Goal: Task Accomplishment & Management: Manage account settings

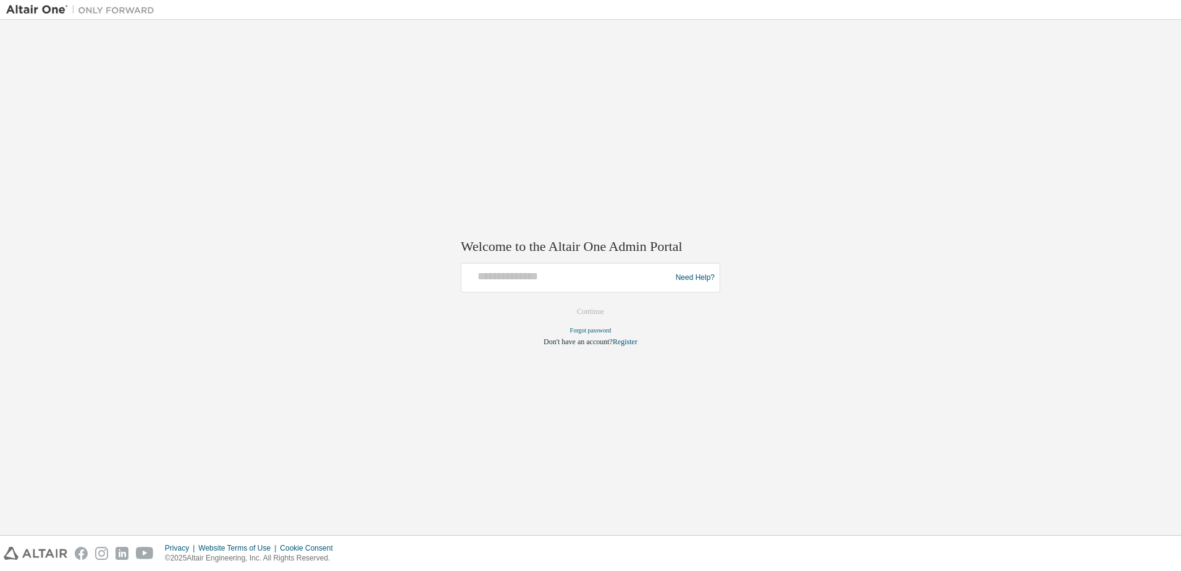
click at [500, 256] on div "Welcome to the Altair One Admin Portal Need Help? Please make sure that you pro…" at bounding box center [590, 285] width 259 height 123
click at [499, 279] on input "text" at bounding box center [567, 275] width 203 height 18
type input "**********"
click at [587, 310] on button "Continue" at bounding box center [590, 312] width 53 height 19
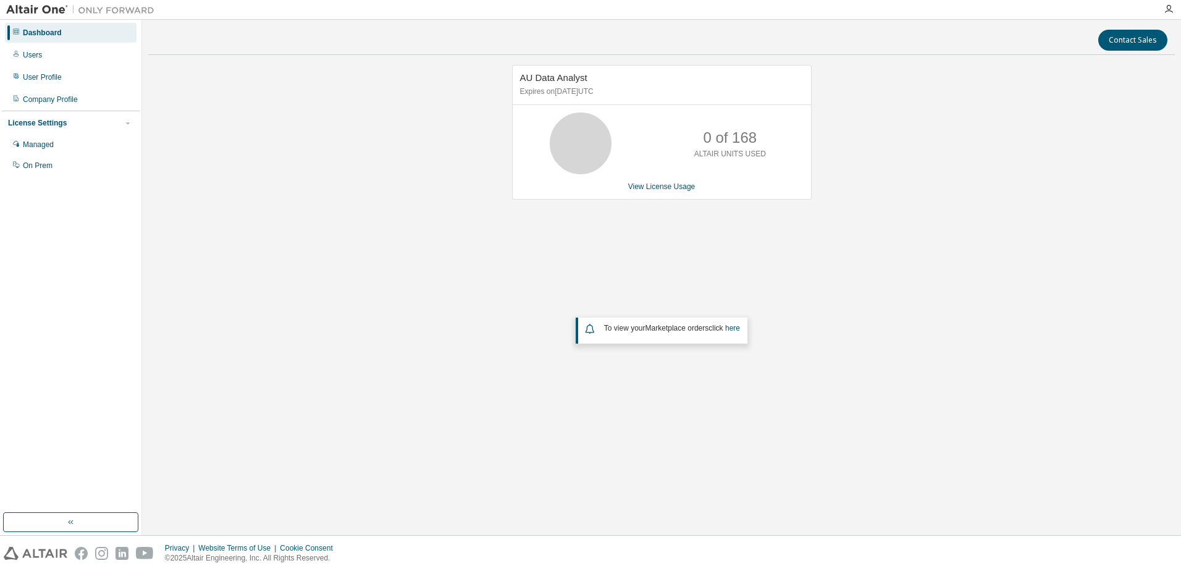
click at [26, 7] on img at bounding box center [83, 10] width 154 height 12
click at [32, 8] on img at bounding box center [83, 10] width 154 height 12
click at [1166, 9] on icon "button" at bounding box center [1169, 9] width 10 height 10
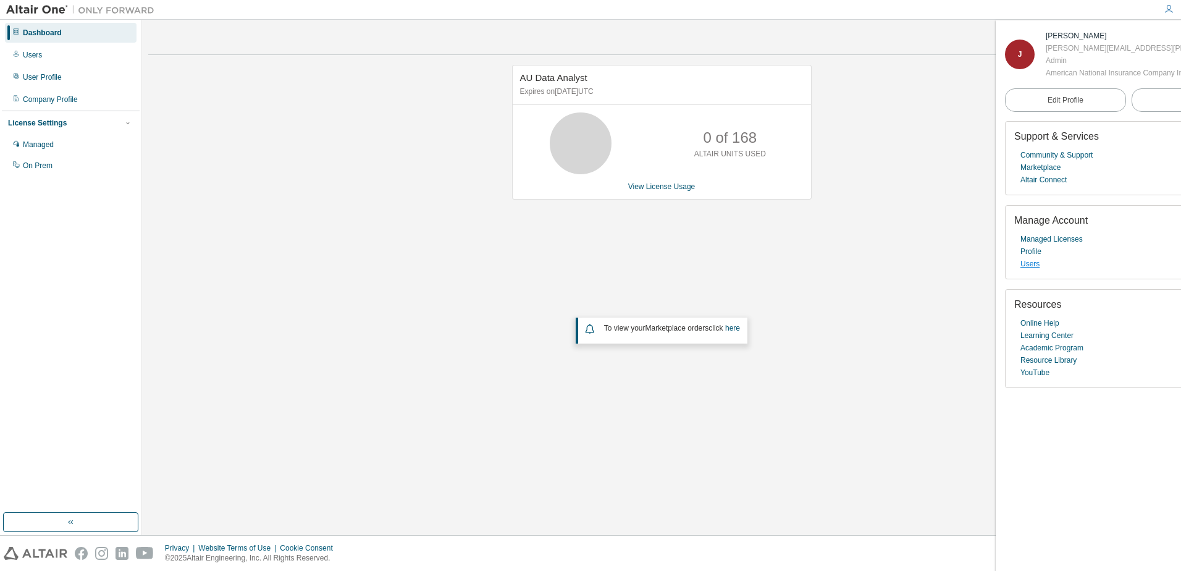
click at [1031, 270] on link "Users" at bounding box center [1029, 264] width 19 height 12
click at [671, 187] on link "View License Usage" at bounding box center [661, 186] width 67 height 9
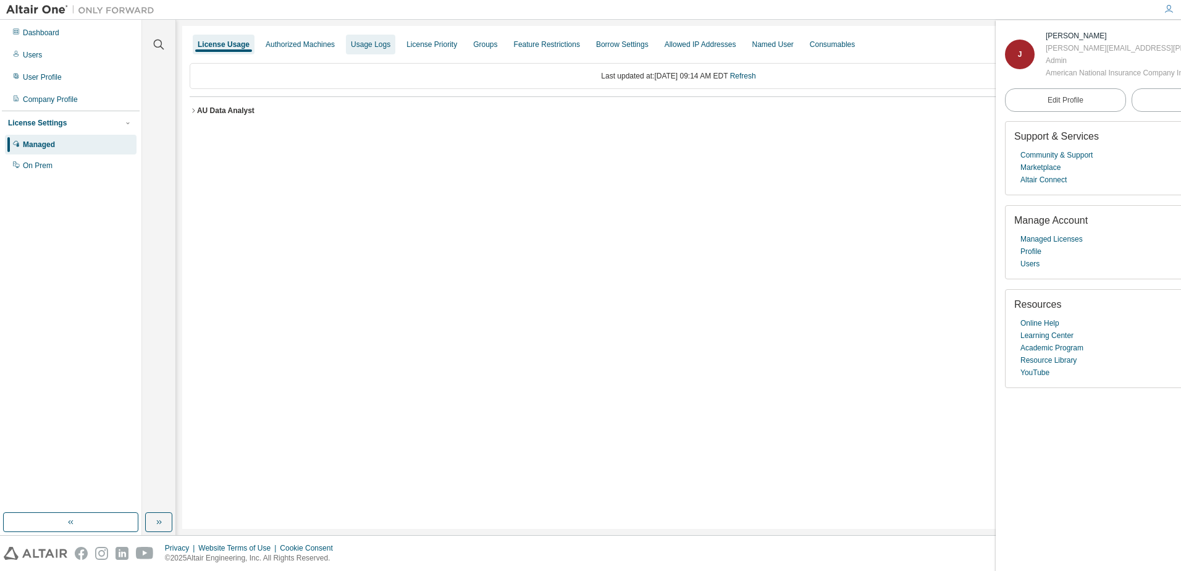
click at [313, 41] on div "Authorized Machines" at bounding box center [300, 45] width 69 height 10
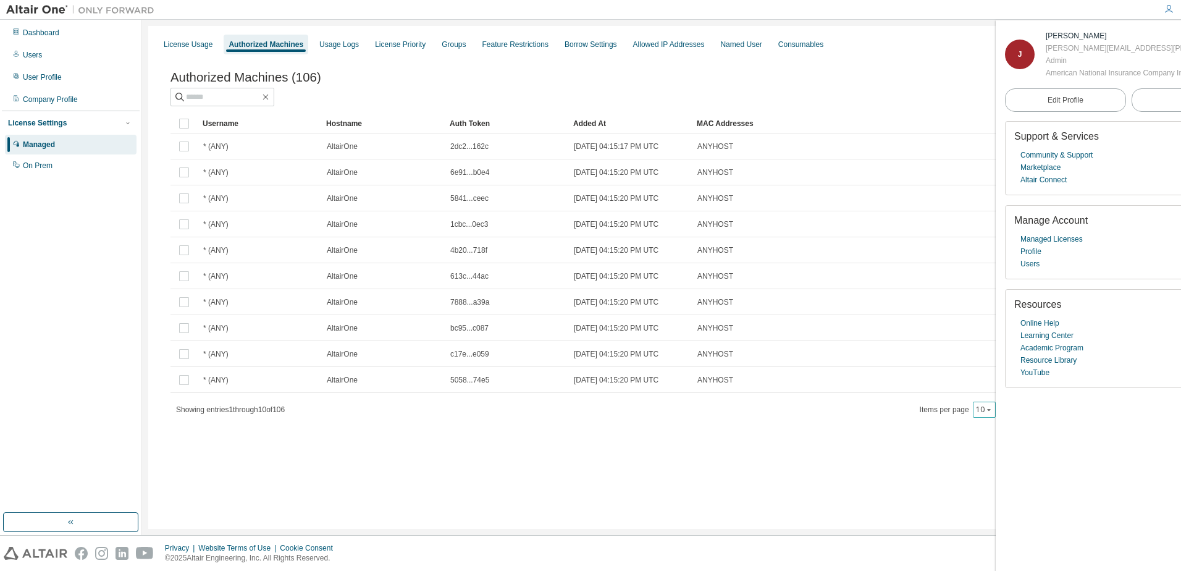
click at [990, 413] on icon "button" at bounding box center [988, 409] width 7 height 7
click at [994, 486] on div "100" at bounding box center [1024, 487] width 99 height 15
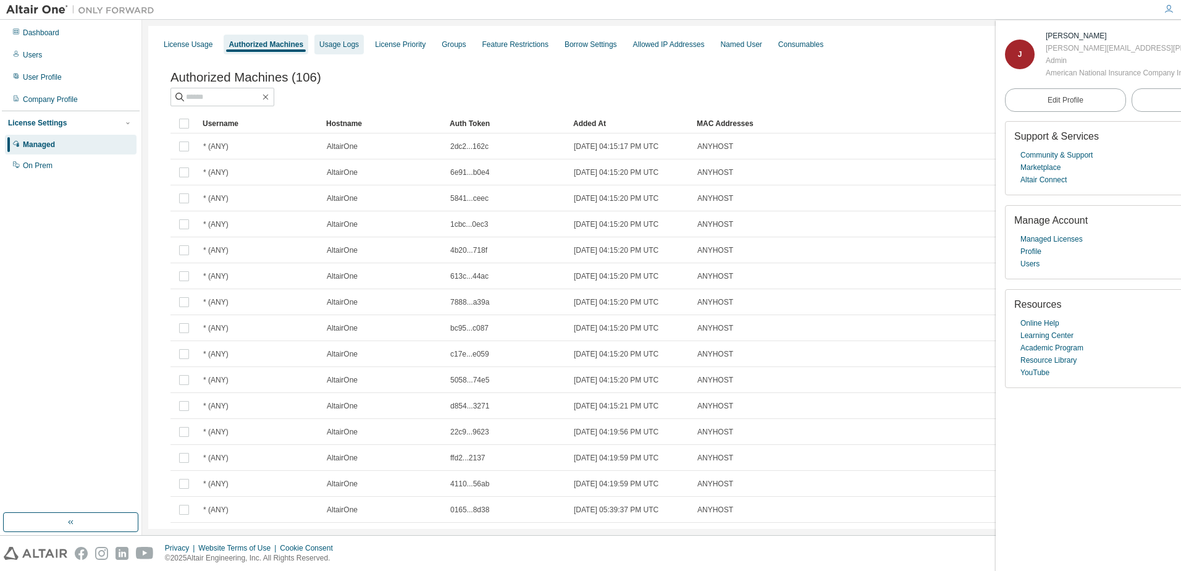
click at [330, 50] on div "Usage Logs" at bounding box center [338, 45] width 49 height 20
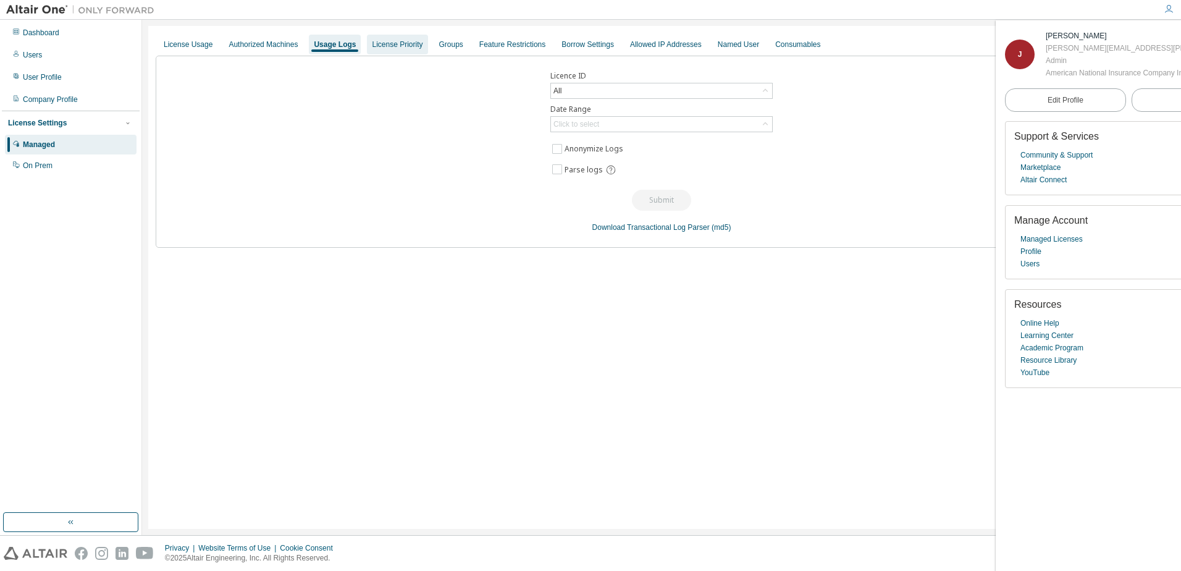
click at [391, 44] on div "License Priority" at bounding box center [397, 45] width 51 height 10
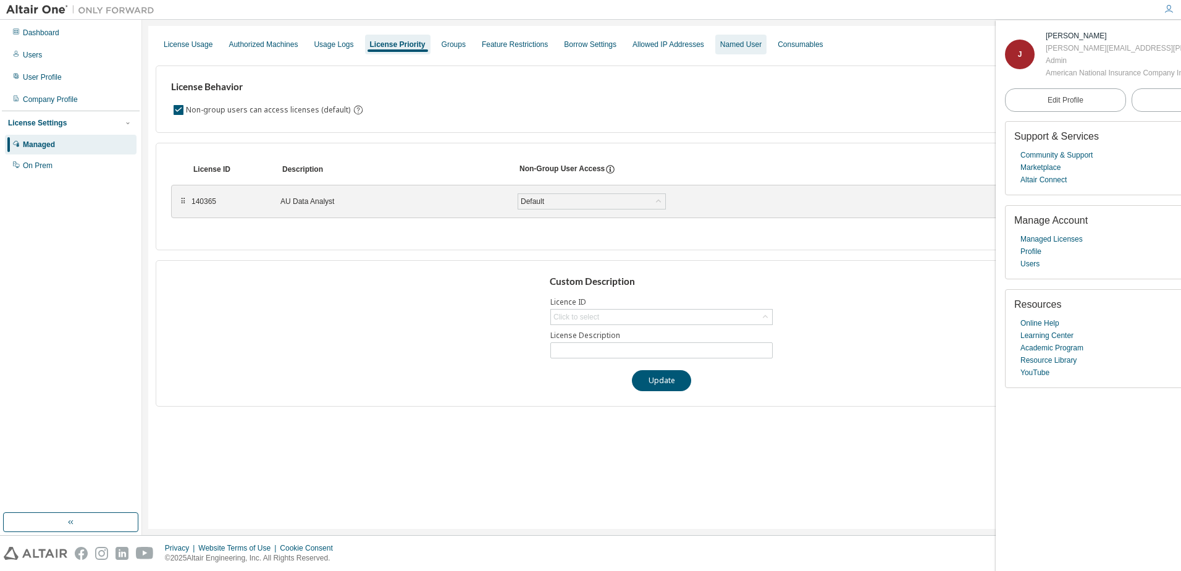
click at [727, 47] on div "Named User" at bounding box center [740, 45] width 41 height 10
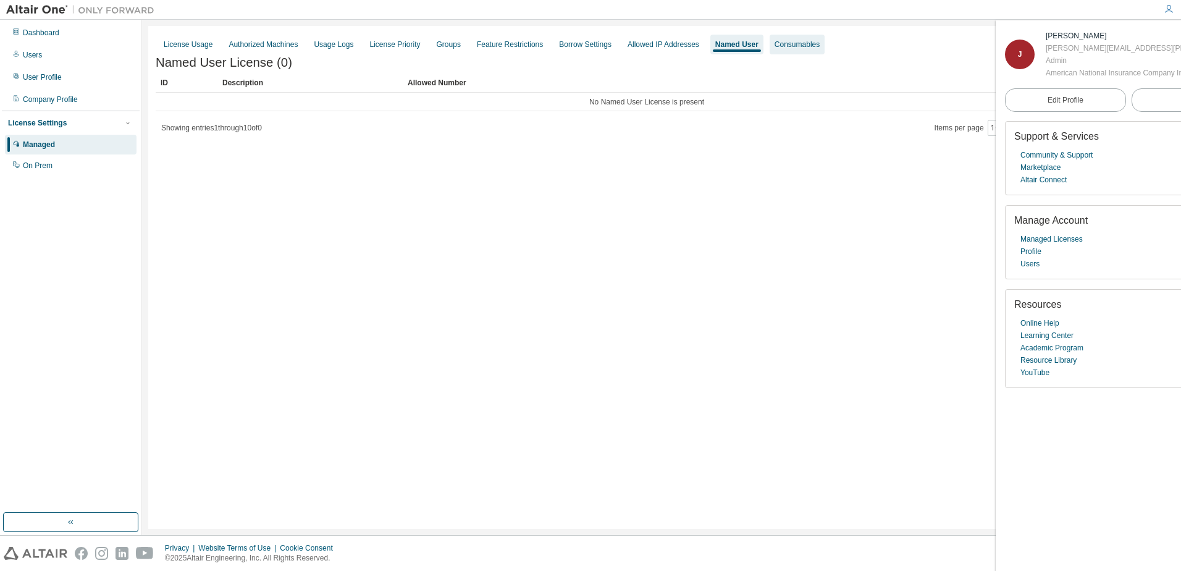
click at [782, 46] on div "Consumables" at bounding box center [796, 45] width 45 height 10
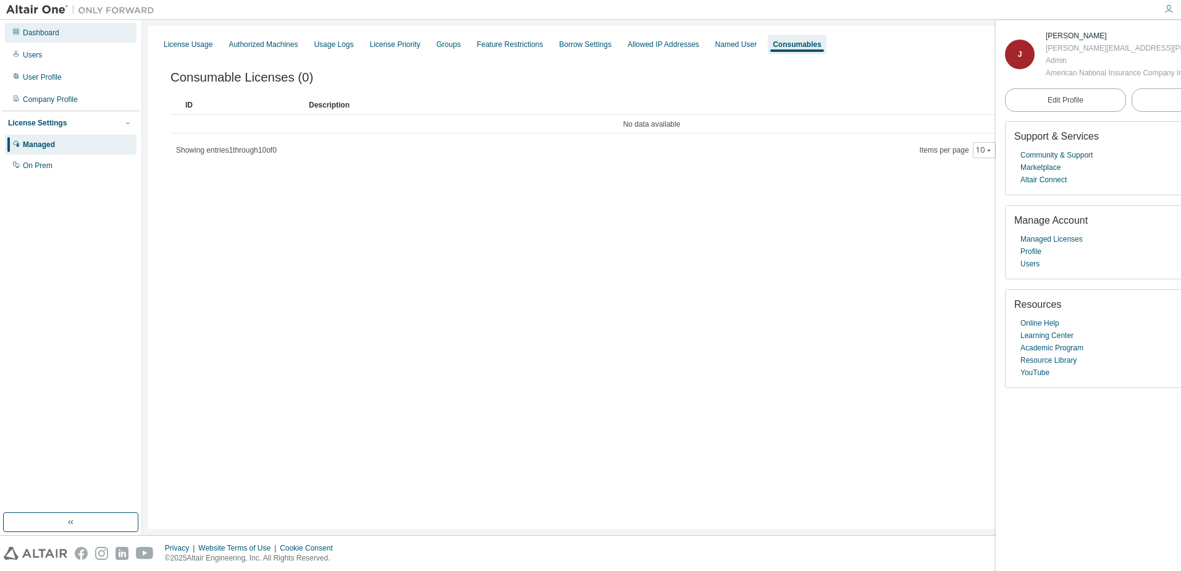
click at [35, 35] on div "Dashboard" at bounding box center [41, 33] width 36 height 10
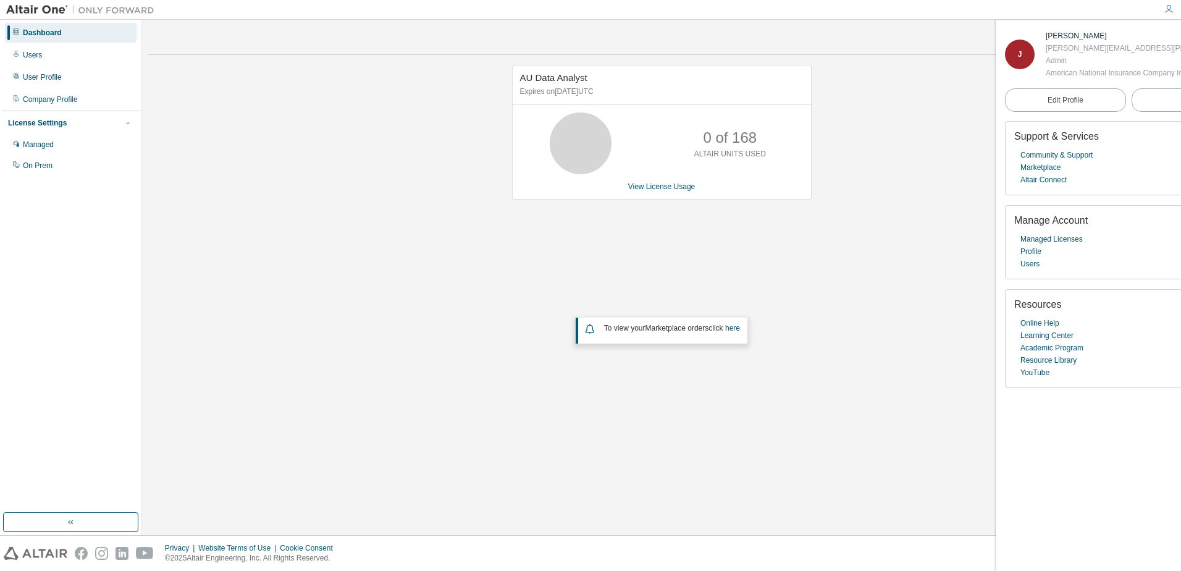
click at [459, 204] on div "AU Data Analyst Expires on March 30, 2026 UTC 0 of 168 ALTAIR UNITS USED View L…" at bounding box center [661, 250] width 1026 height 371
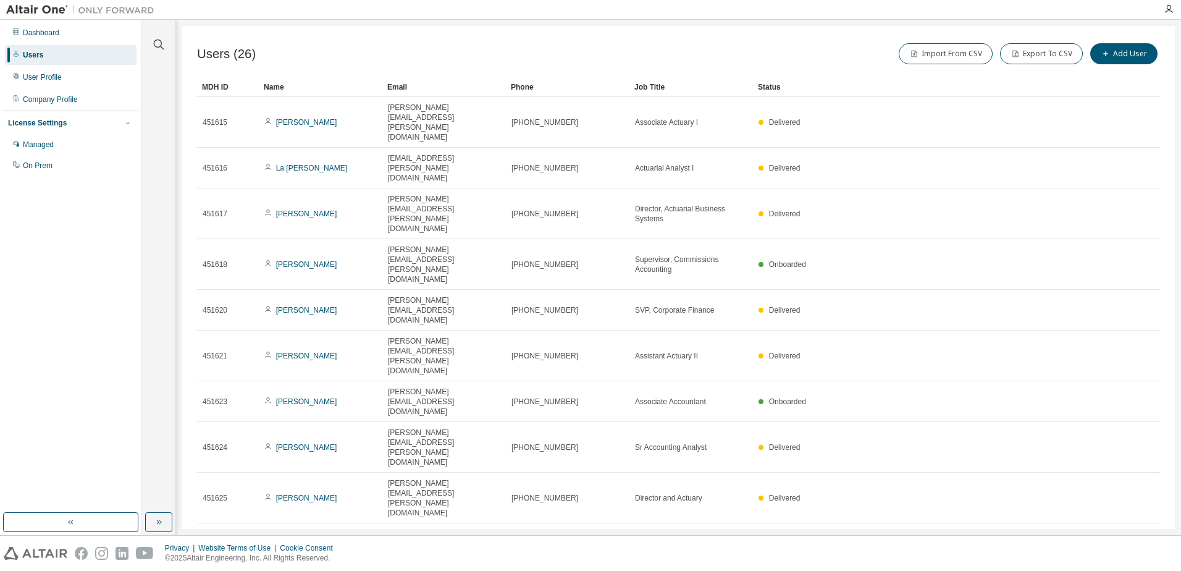
click at [1002, 388] on div "30" at bounding box center [1031, 389] width 99 height 15
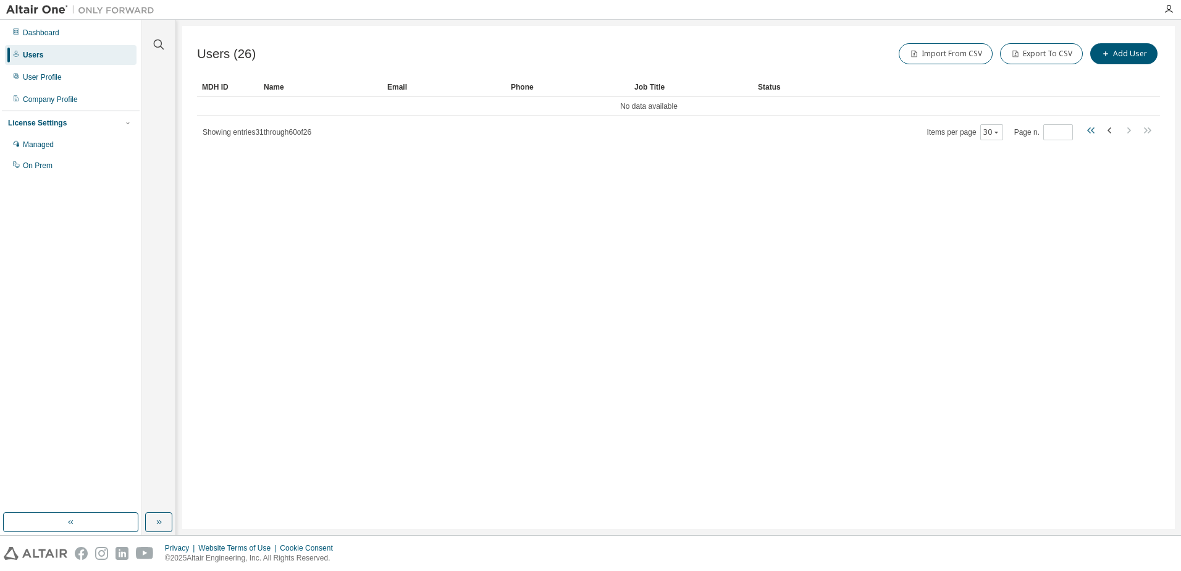
click at [1097, 127] on icon "button" at bounding box center [1091, 130] width 15 height 15
type input "*"
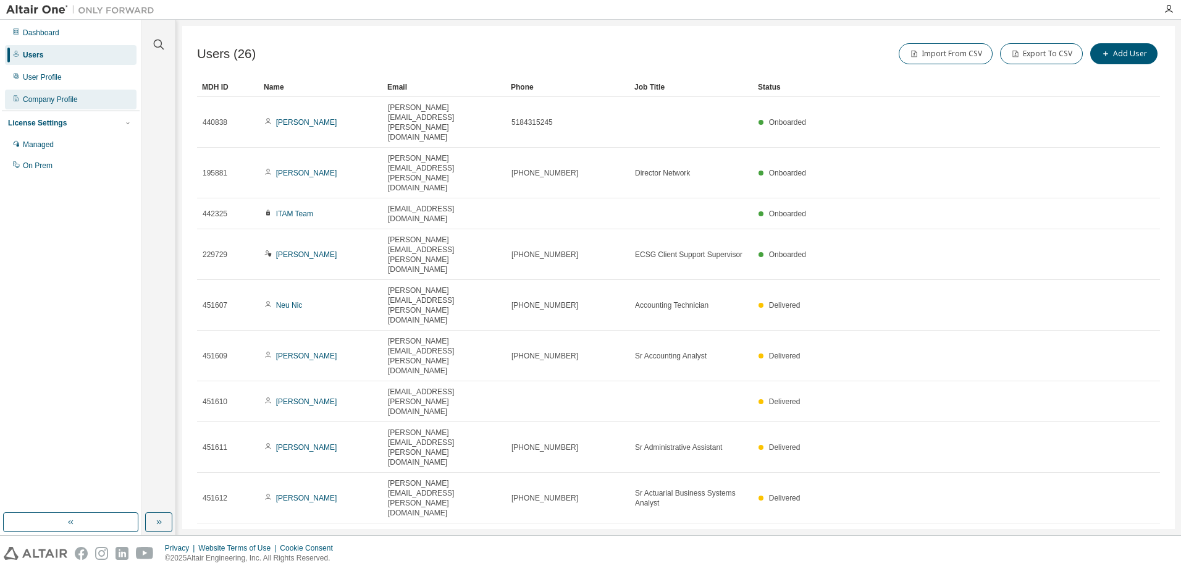
click at [54, 102] on div "Company Profile" at bounding box center [50, 99] width 55 height 10
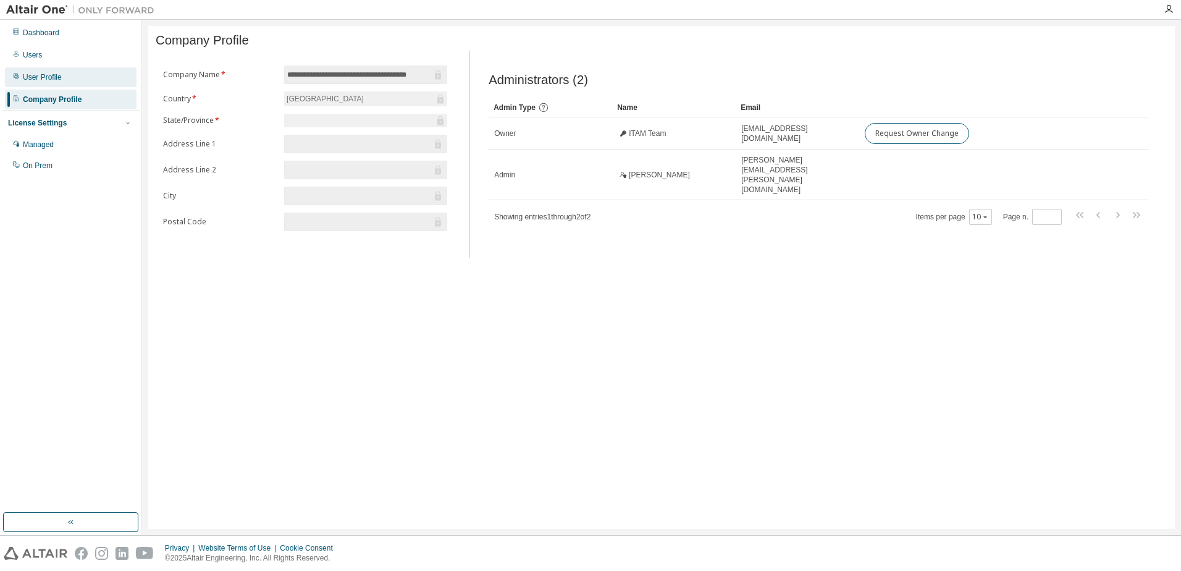
click at [40, 77] on div "User Profile" at bounding box center [42, 77] width 39 height 10
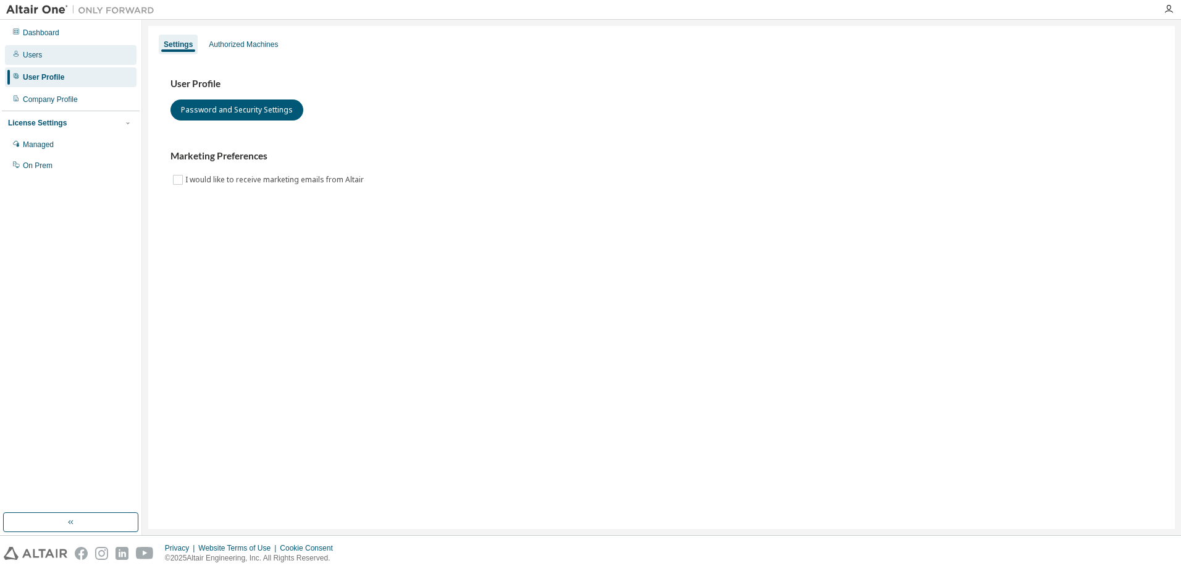
click at [36, 54] on div "Users" at bounding box center [32, 55] width 19 height 10
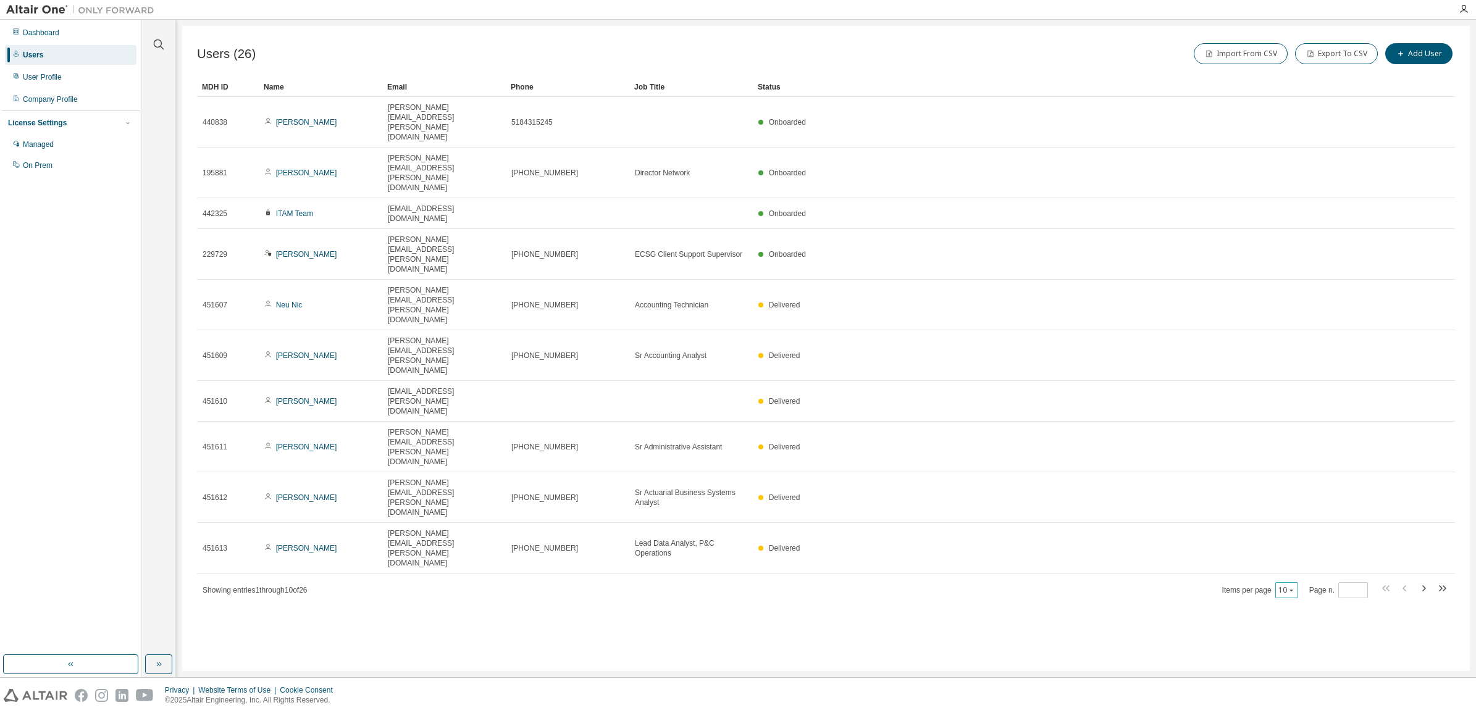
click at [1180, 570] on icon "button" at bounding box center [1291, 590] width 7 height 7
click at [1180, 424] on div "100" at bounding box center [1326, 419] width 99 height 15
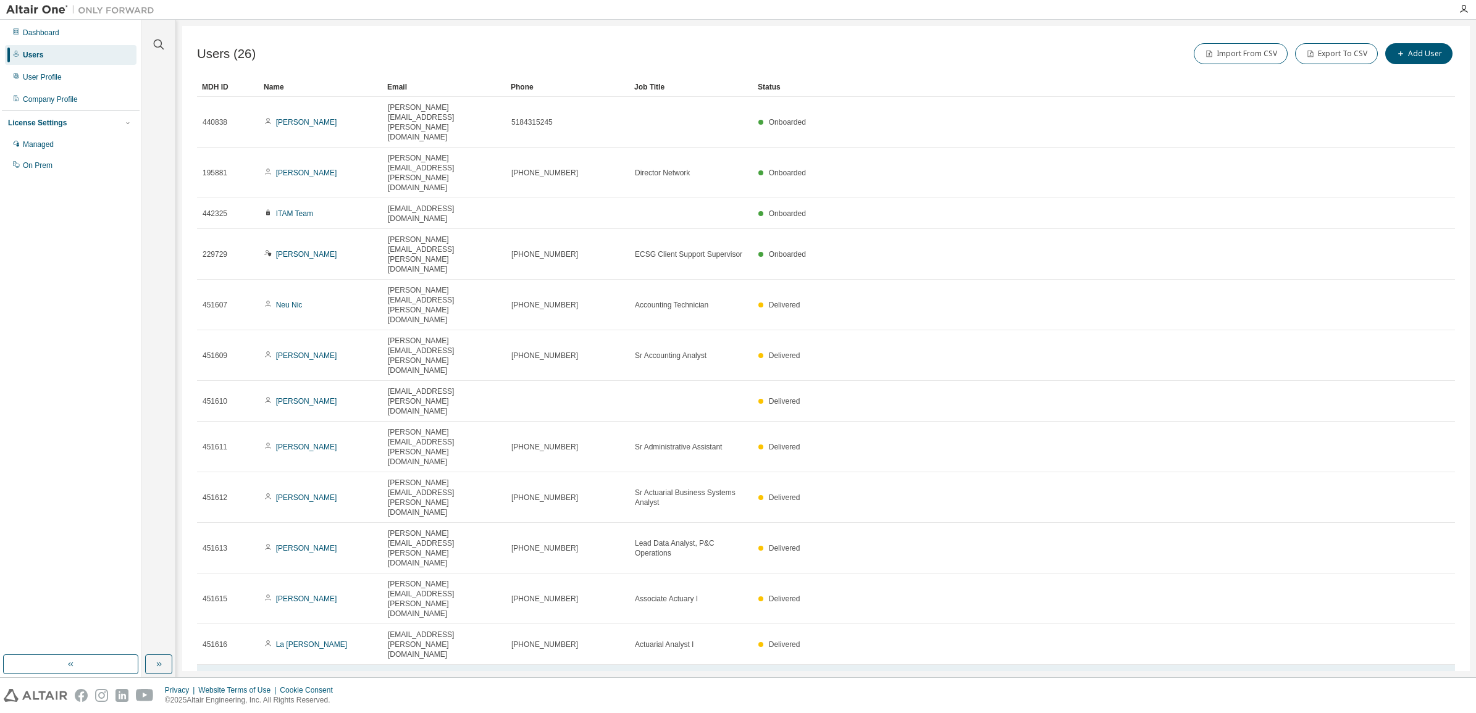
type button "100"
drag, startPoint x: 51, startPoint y: 29, endPoint x: 85, endPoint y: 56, distance: 42.6
click at [51, 29] on div "Dashboard" at bounding box center [41, 33] width 36 height 10
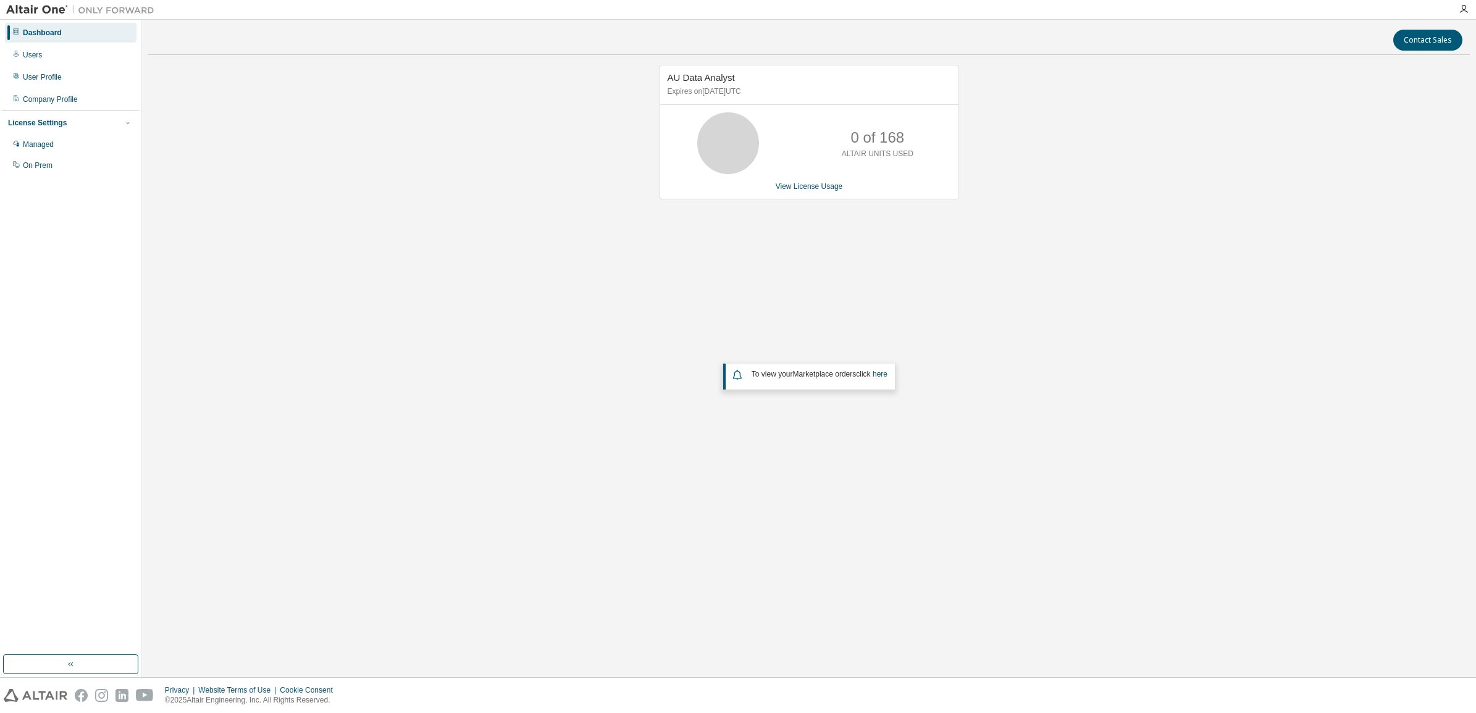
click at [346, 417] on div "AU Data Analyst Expires on March 30, 2026 UTC 0 of 168 ALTAIR UNITS USED View L…" at bounding box center [809, 297] width 1322 height 464
click at [886, 378] on link "here" at bounding box center [880, 374] width 15 height 9
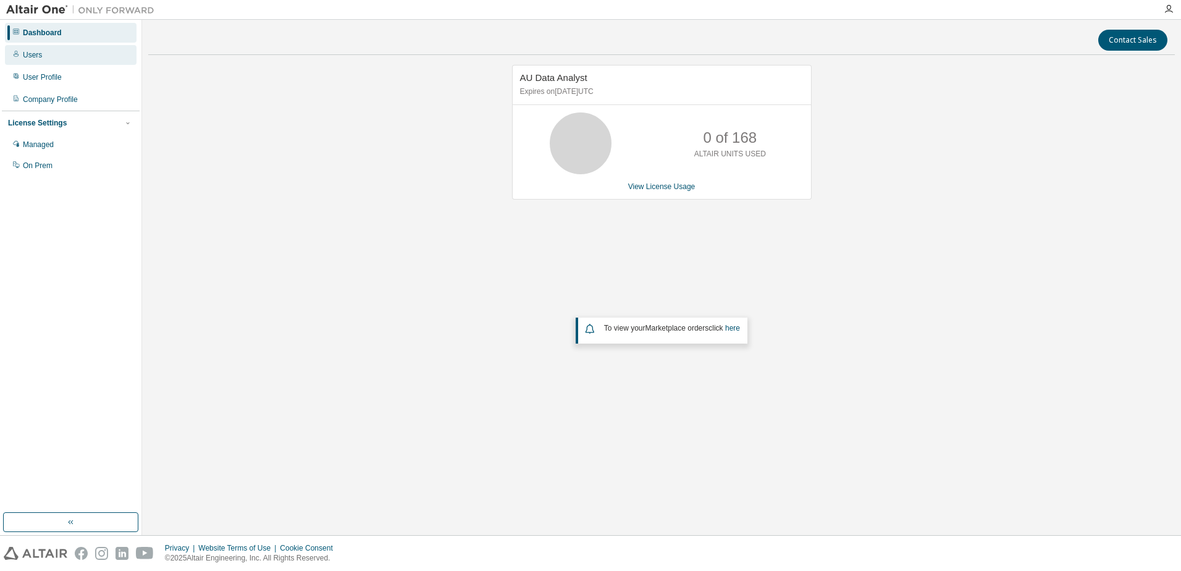
click at [41, 57] on div "Users" at bounding box center [71, 55] width 132 height 20
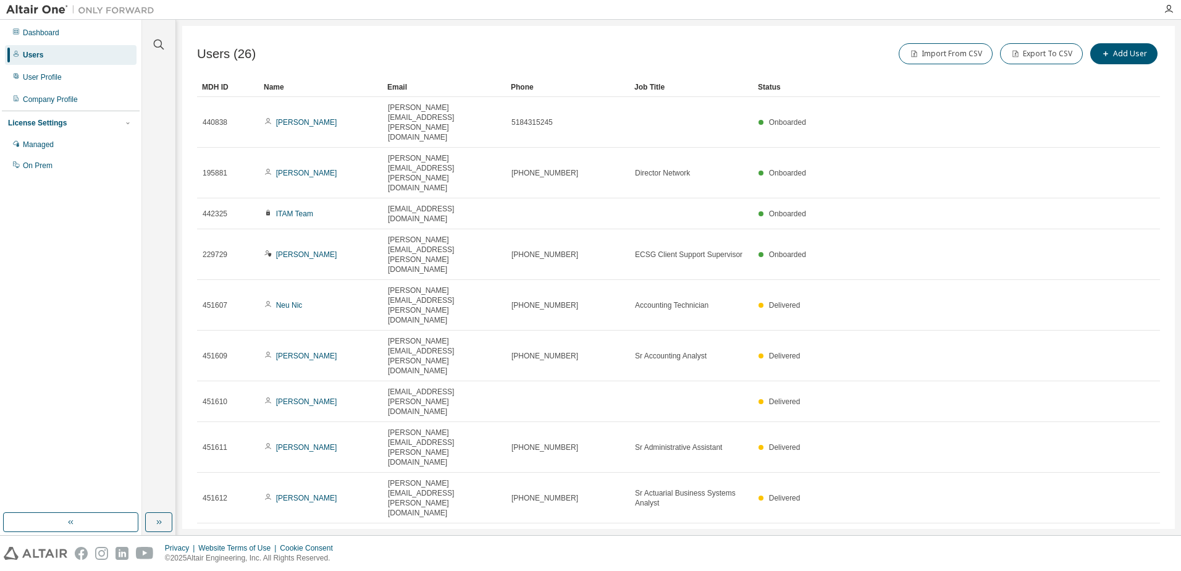
click at [991, 421] on div "100" at bounding box center [1031, 419] width 99 height 15
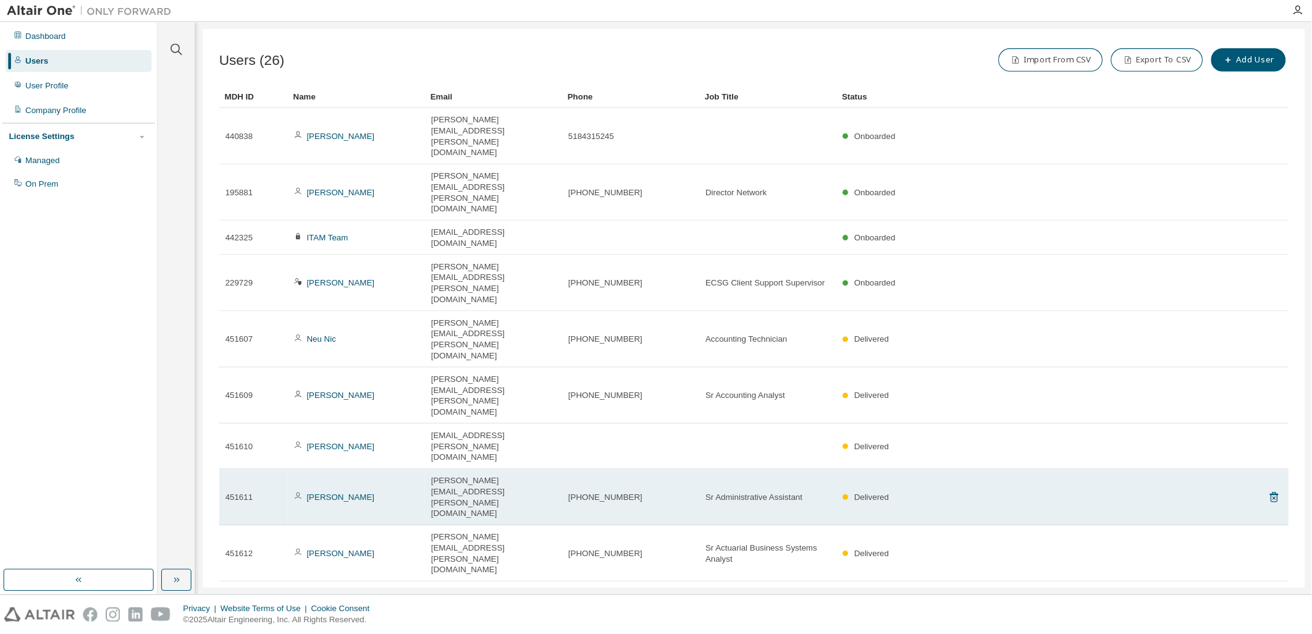
scroll to position [62, 0]
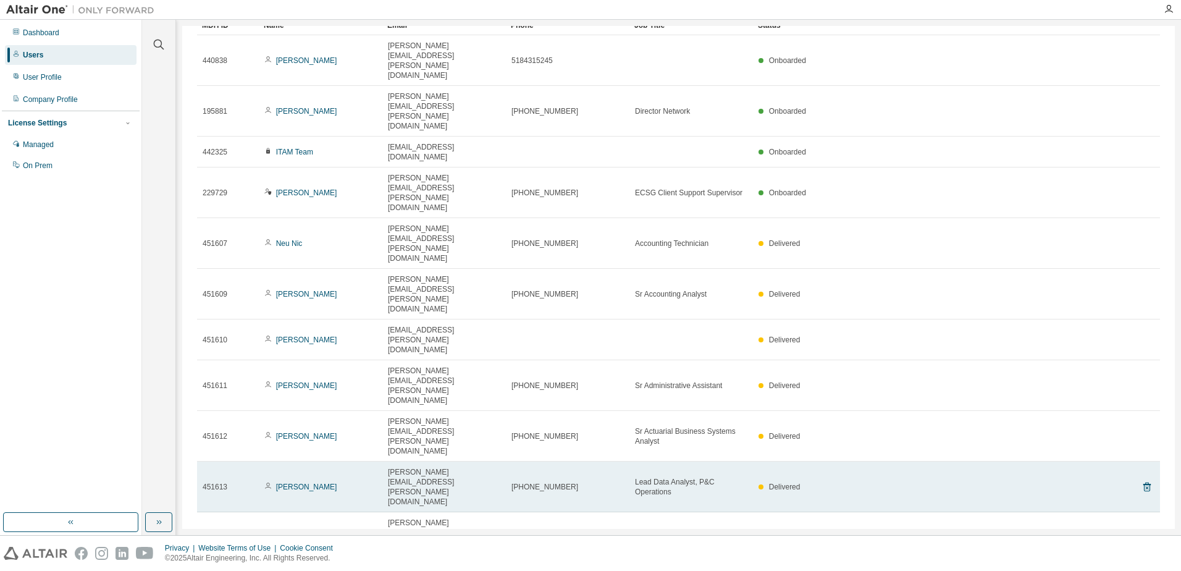
type button "100"
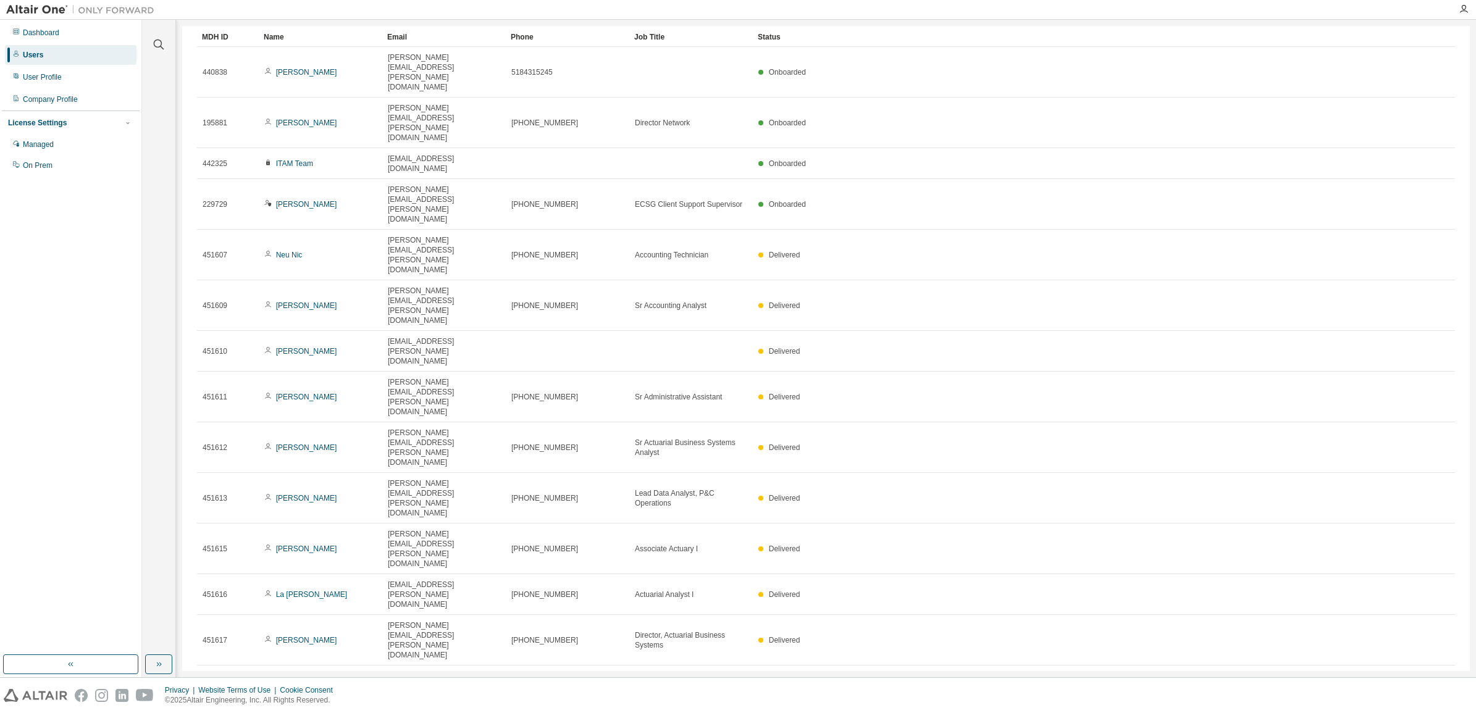
scroll to position [41, 0]
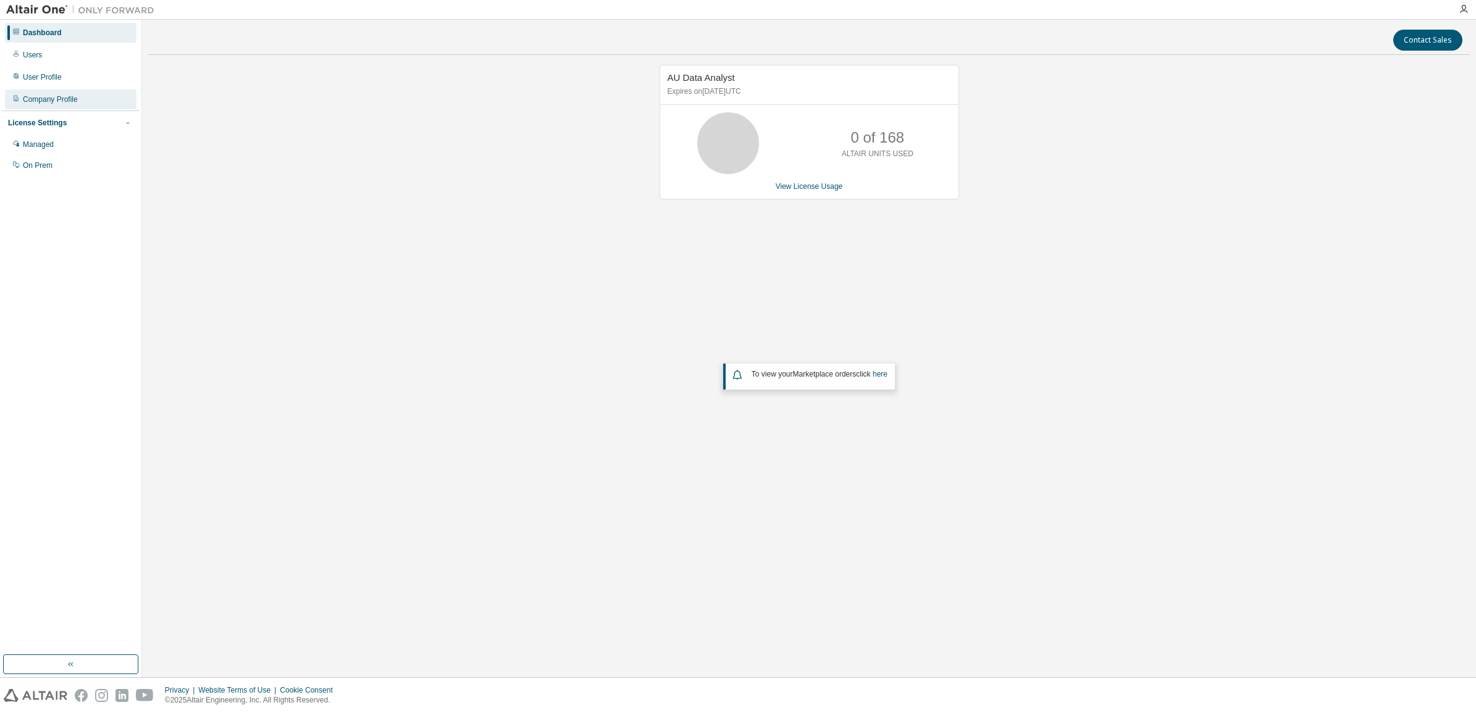
click at [31, 93] on div "Company Profile" at bounding box center [71, 100] width 132 height 20
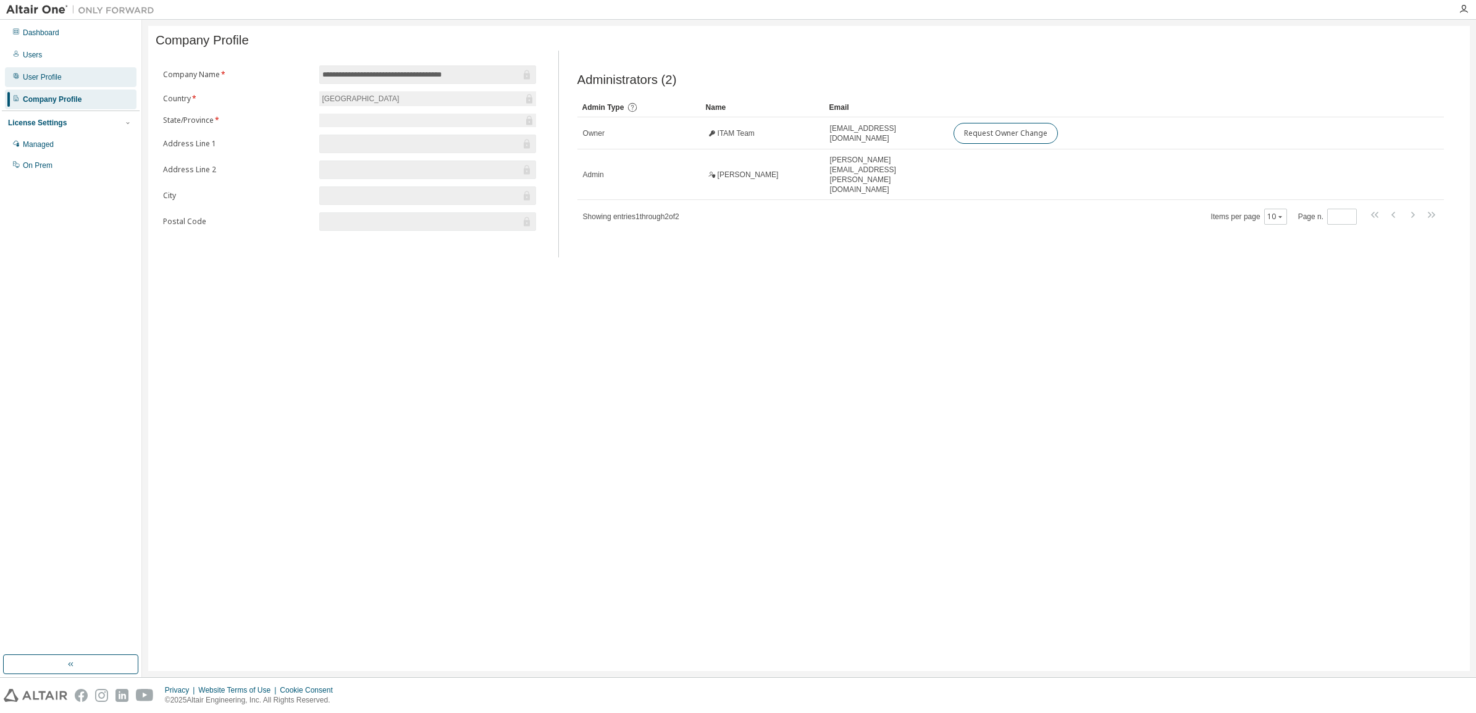
click at [52, 72] on div "User Profile" at bounding box center [42, 77] width 39 height 10
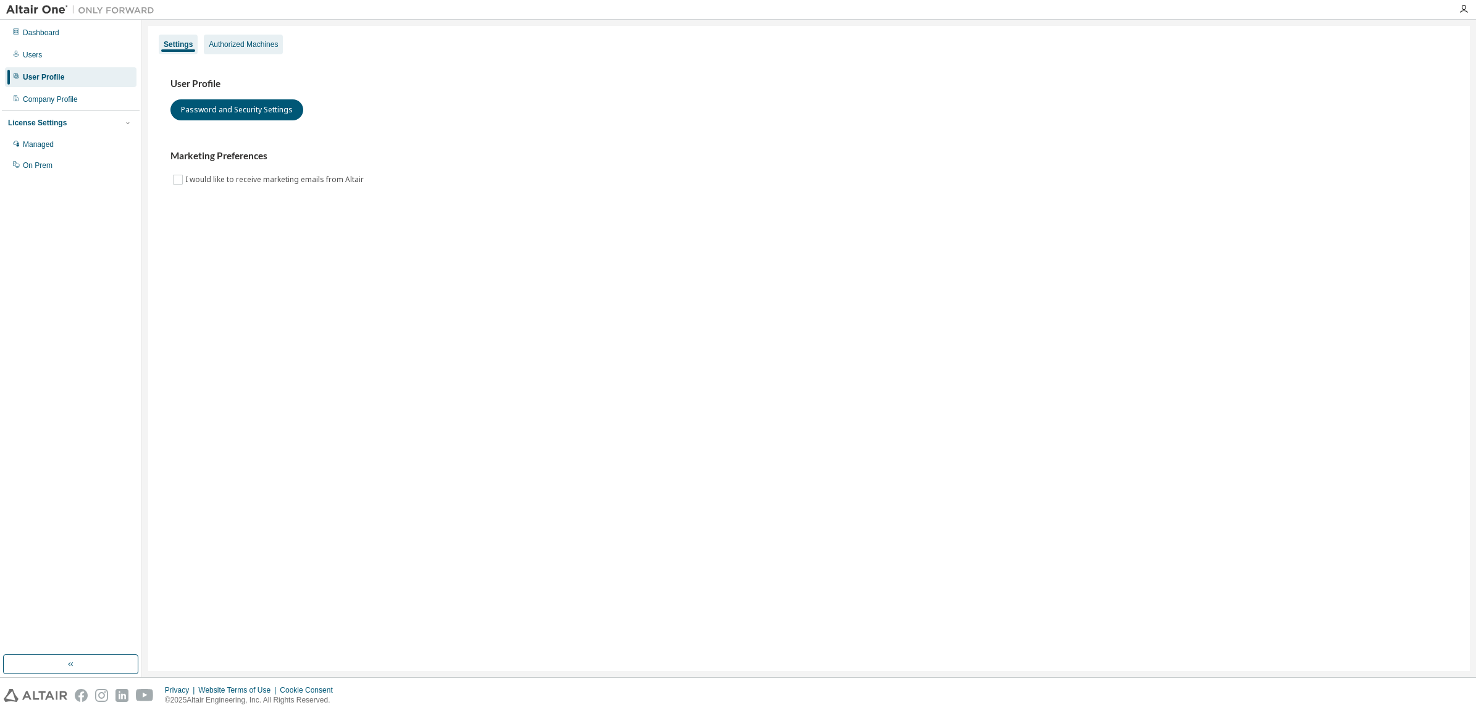
click at [253, 36] on div "Authorized Machines" at bounding box center [243, 45] width 79 height 20
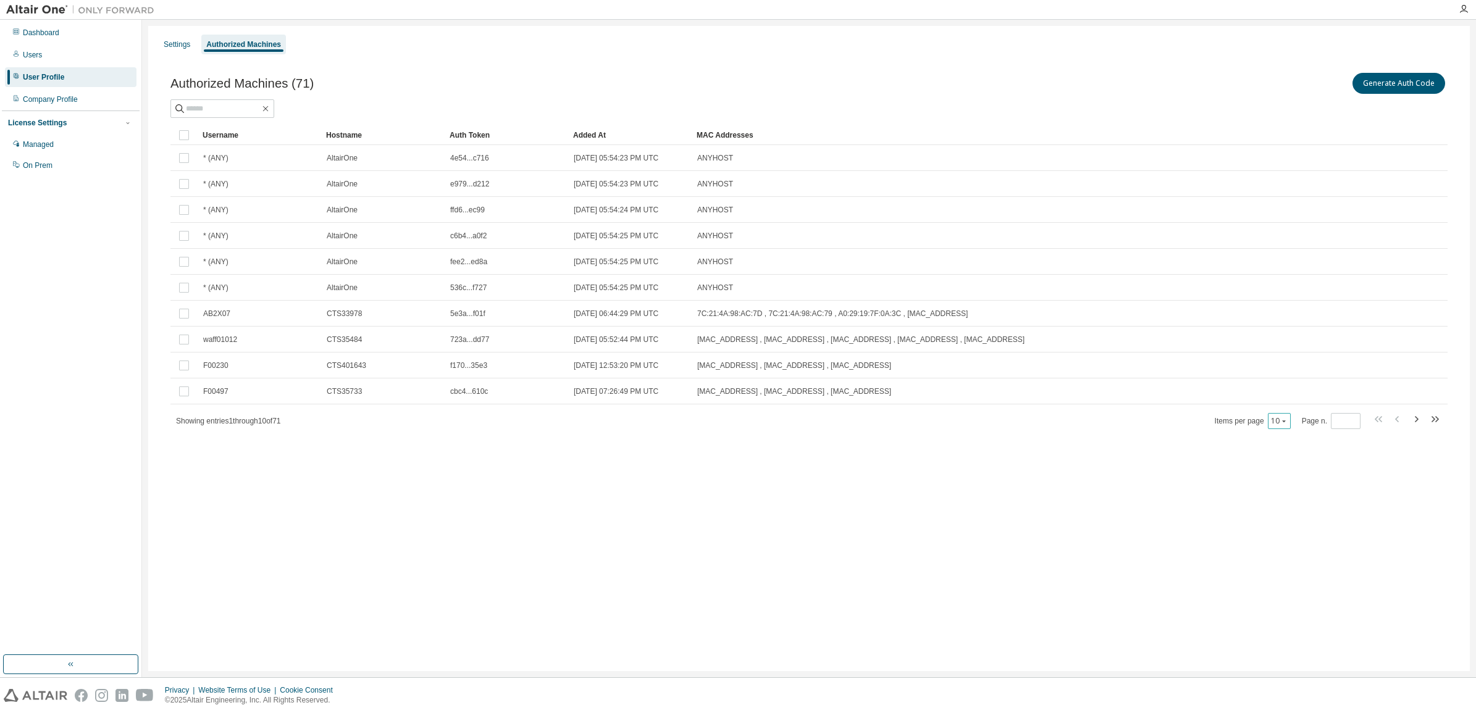
click at [1288, 421] on icon "button" at bounding box center [1283, 420] width 7 height 7
click at [1282, 493] on div "100" at bounding box center [1318, 497] width 99 height 15
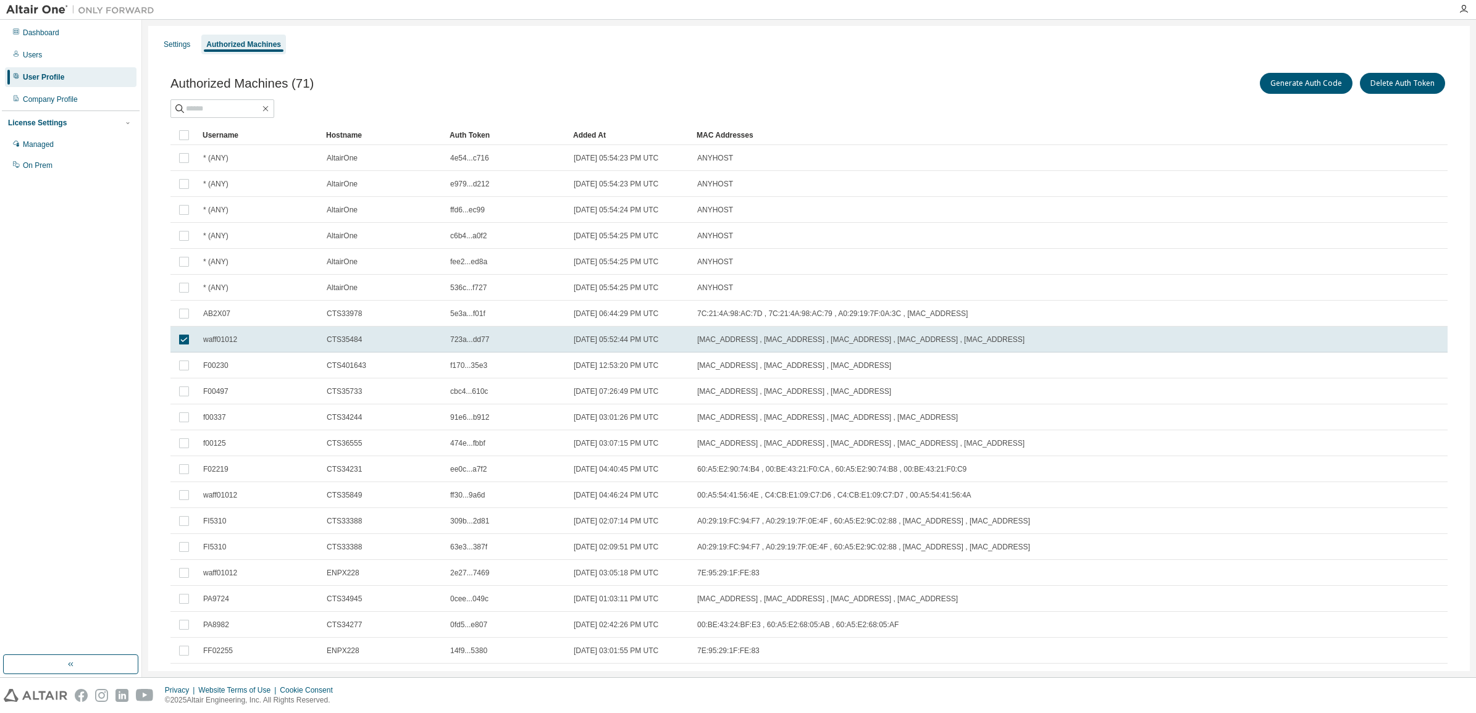
click at [946, 49] on div "Settings Authorized Machines" at bounding box center [809, 44] width 1307 height 22
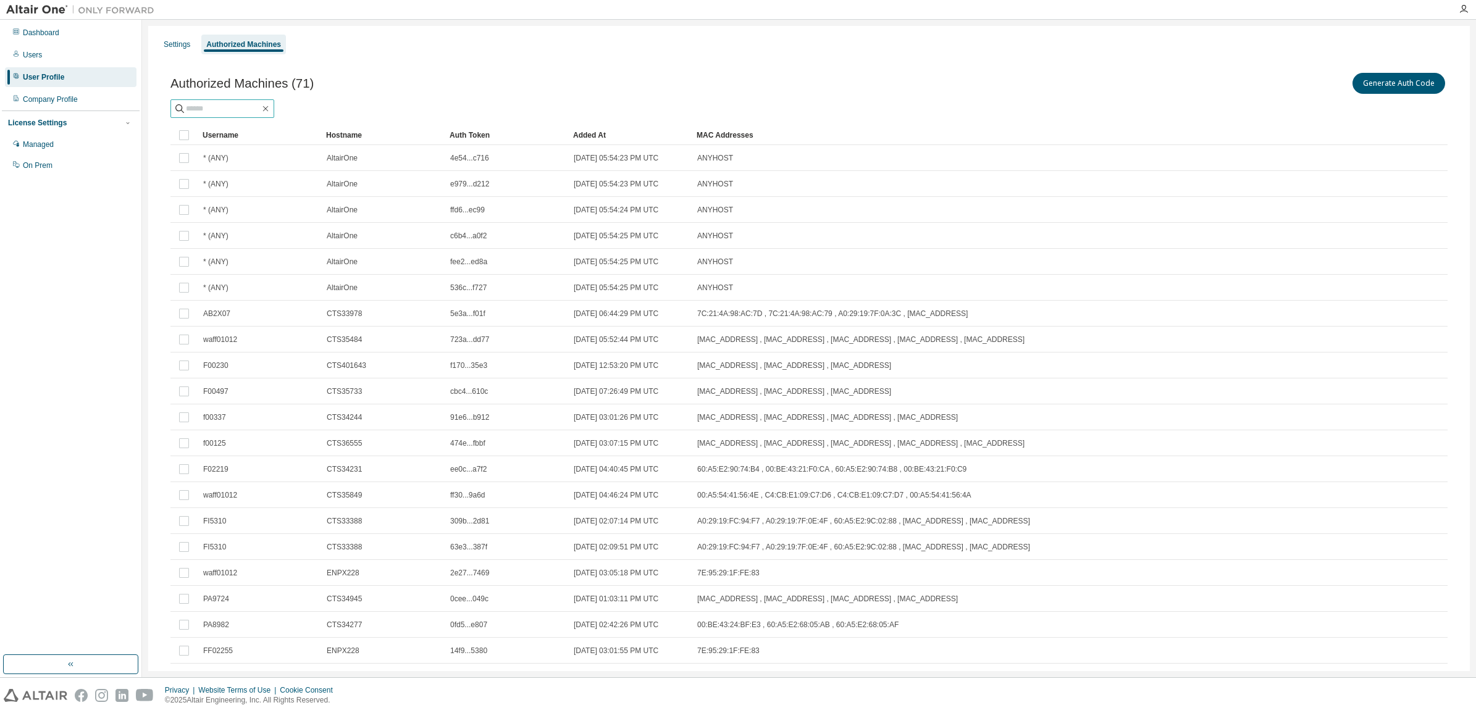
click at [230, 108] on input "text" at bounding box center [223, 109] width 74 height 12
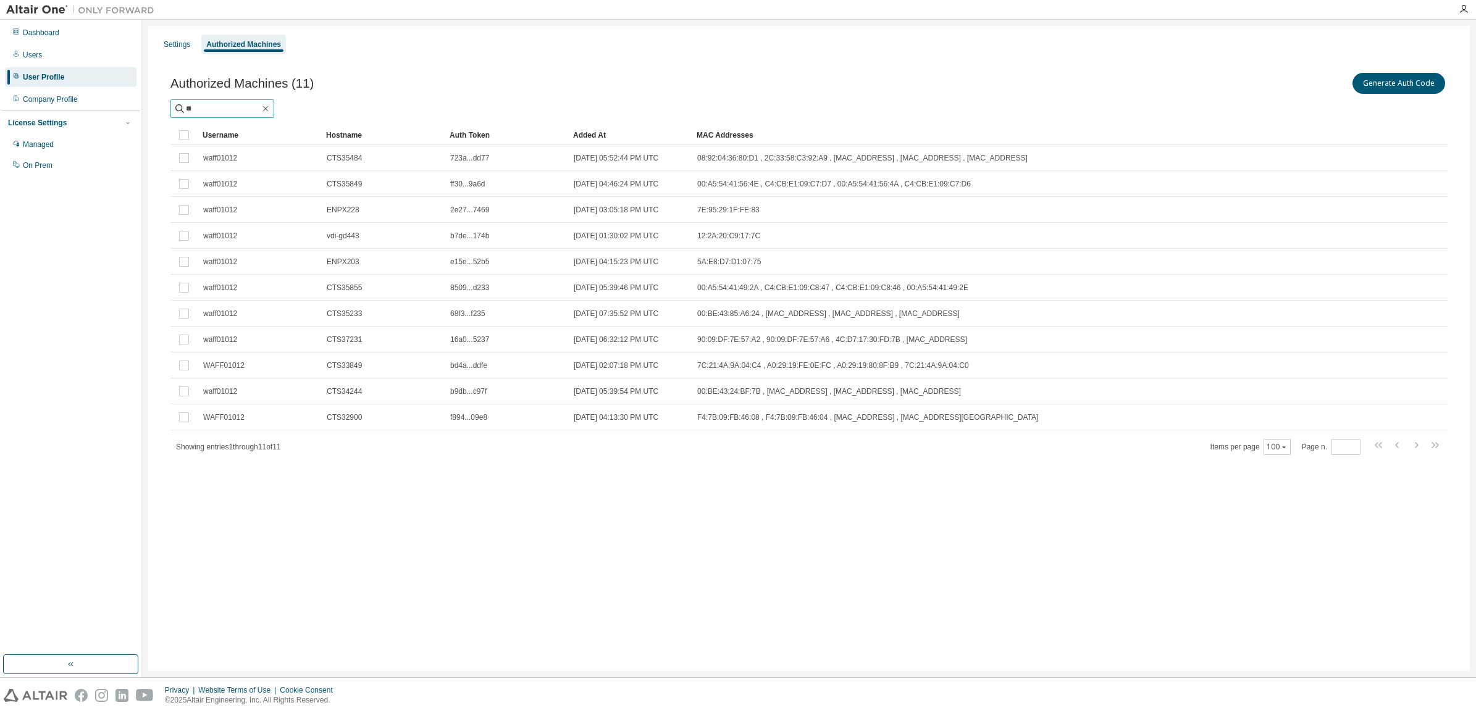
type input "*"
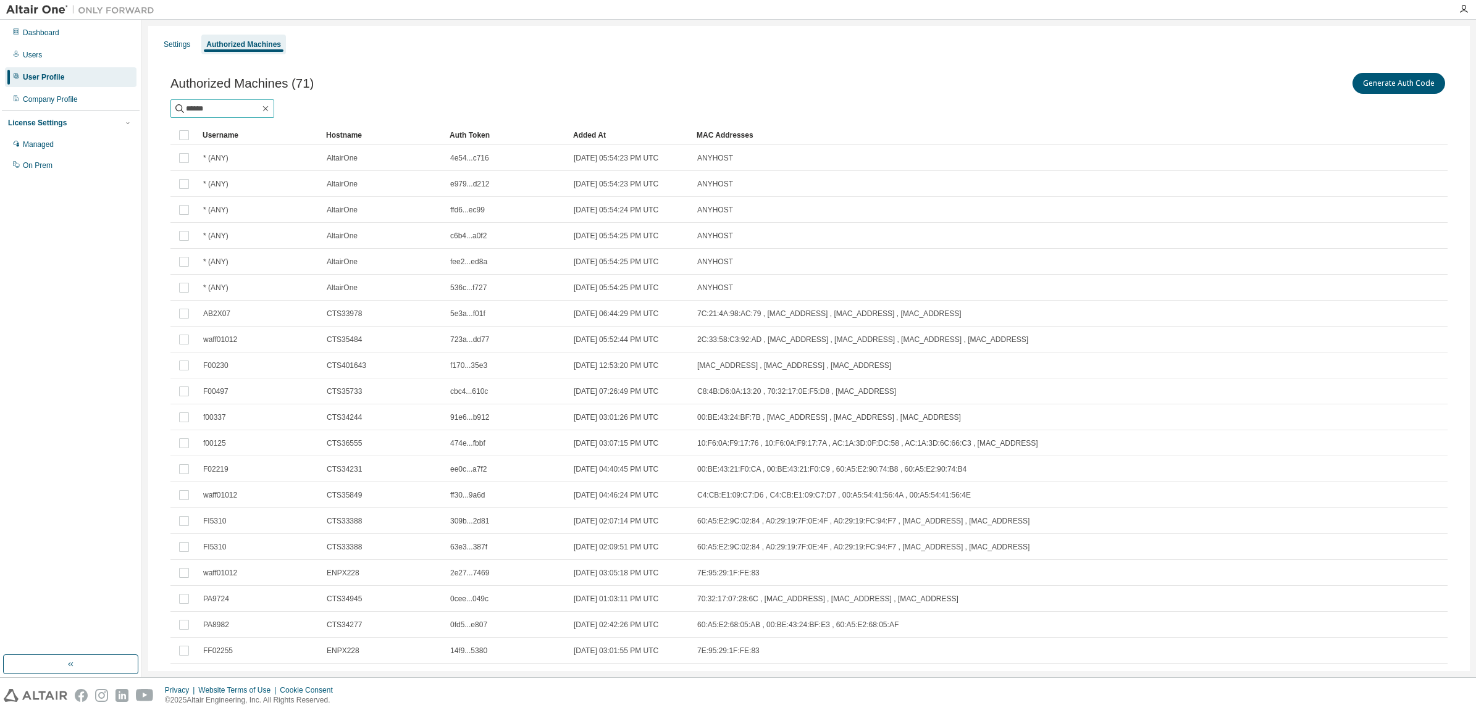
type input "******"
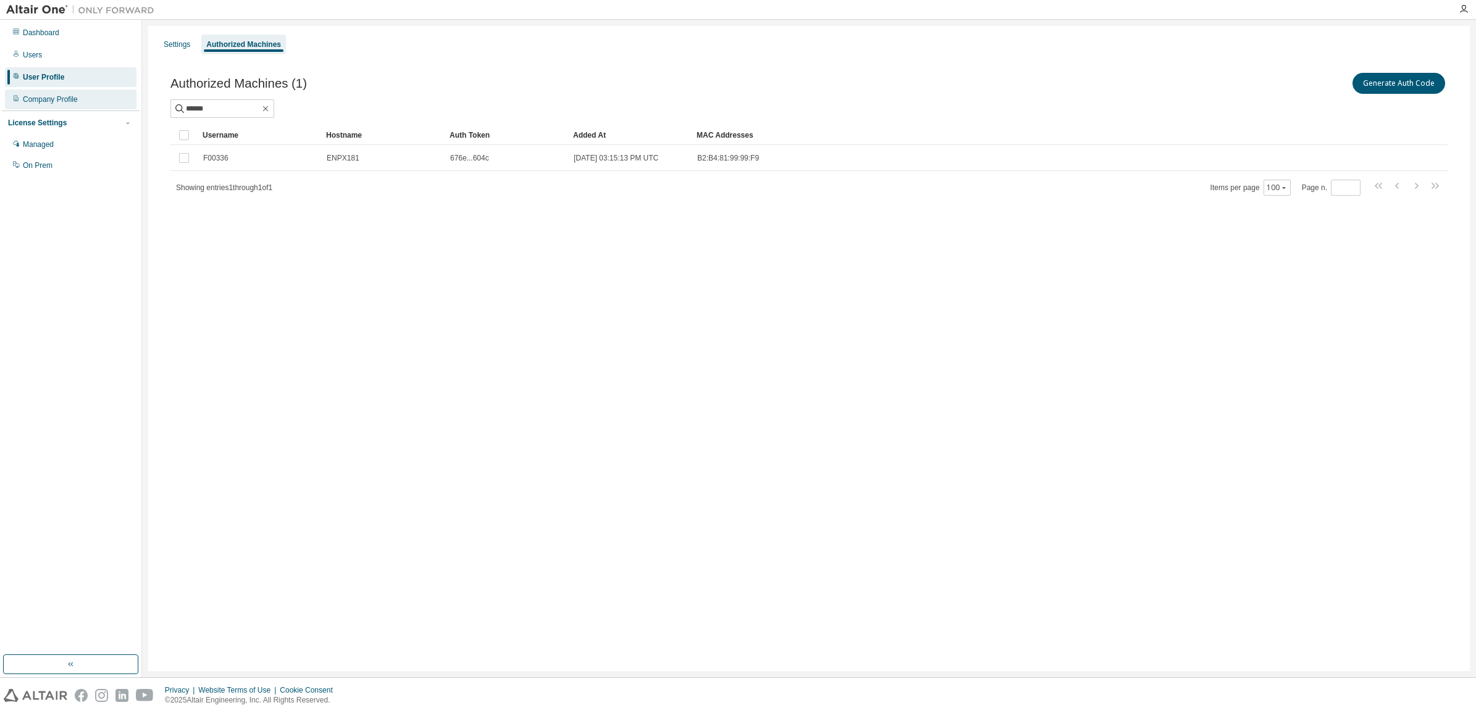
drag, startPoint x: 28, startPoint y: 31, endPoint x: 118, endPoint y: 93, distance: 108.4
click at [28, 31] on div "Dashboard" at bounding box center [41, 33] width 36 height 10
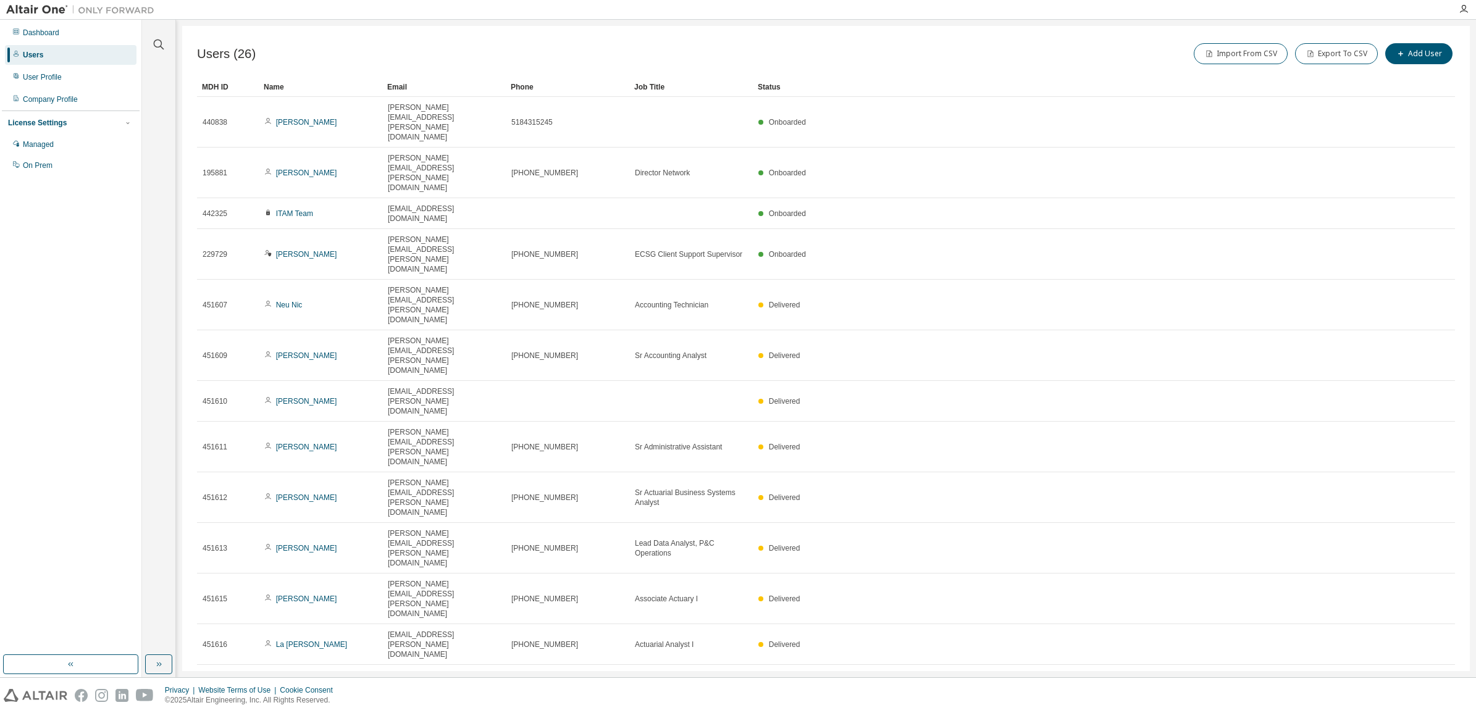
scroll to position [41, 0]
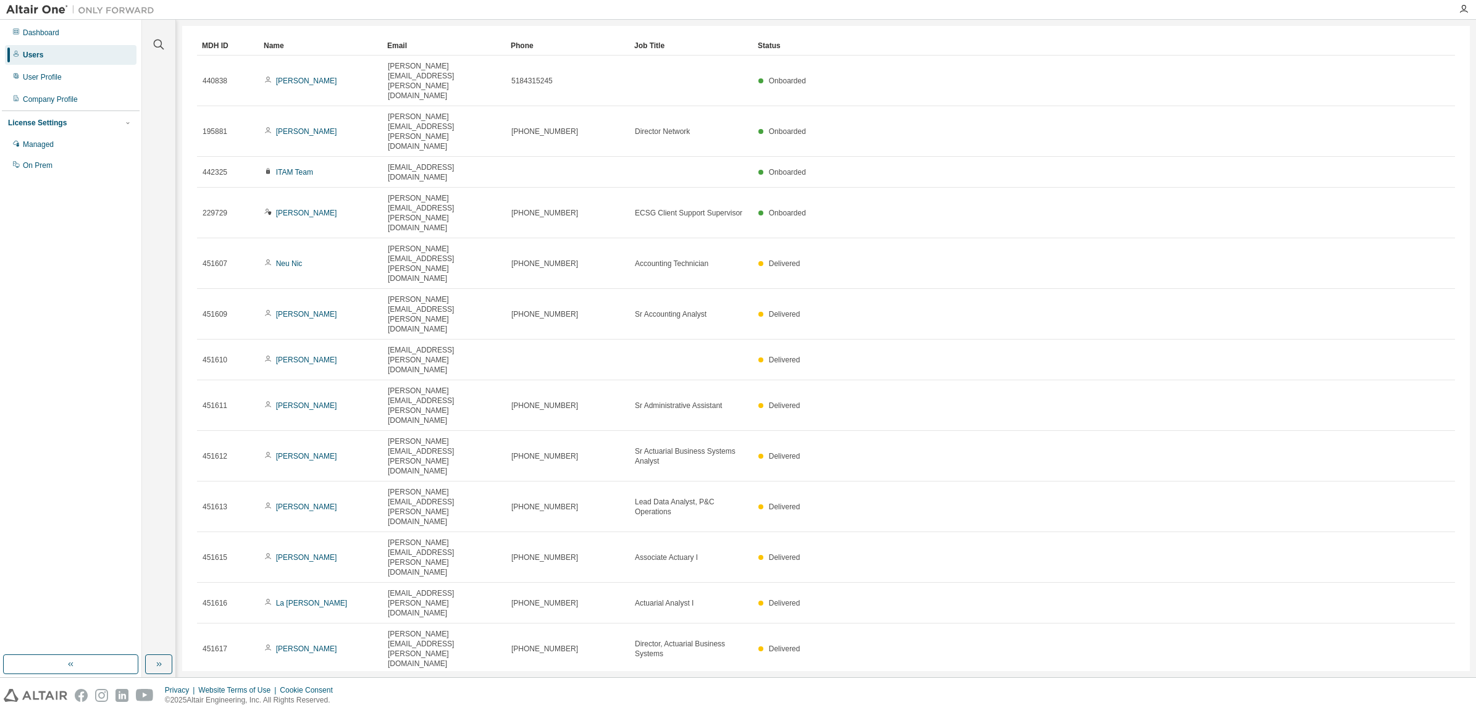
click at [31, 56] on div "Users" at bounding box center [33, 55] width 20 height 10
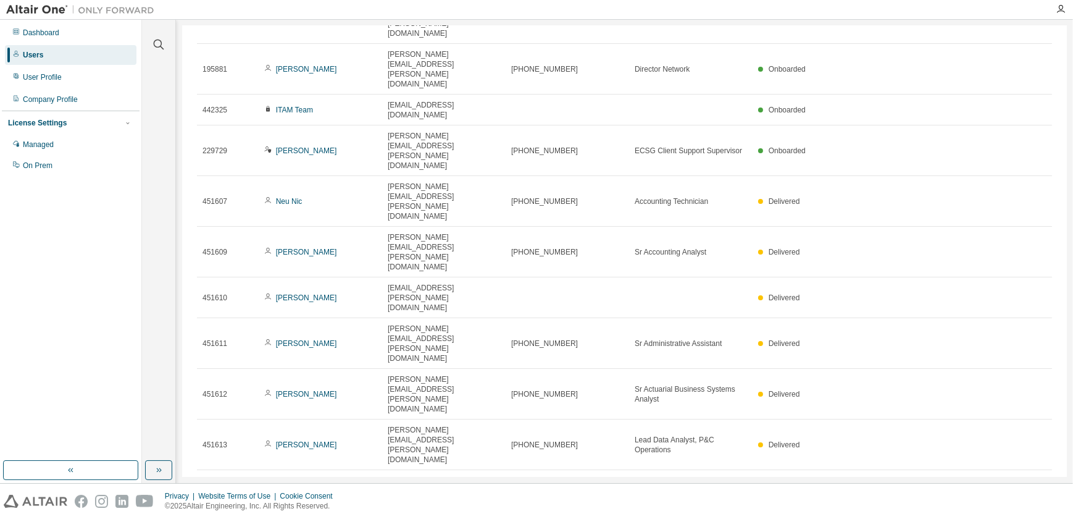
scroll to position [48, 0]
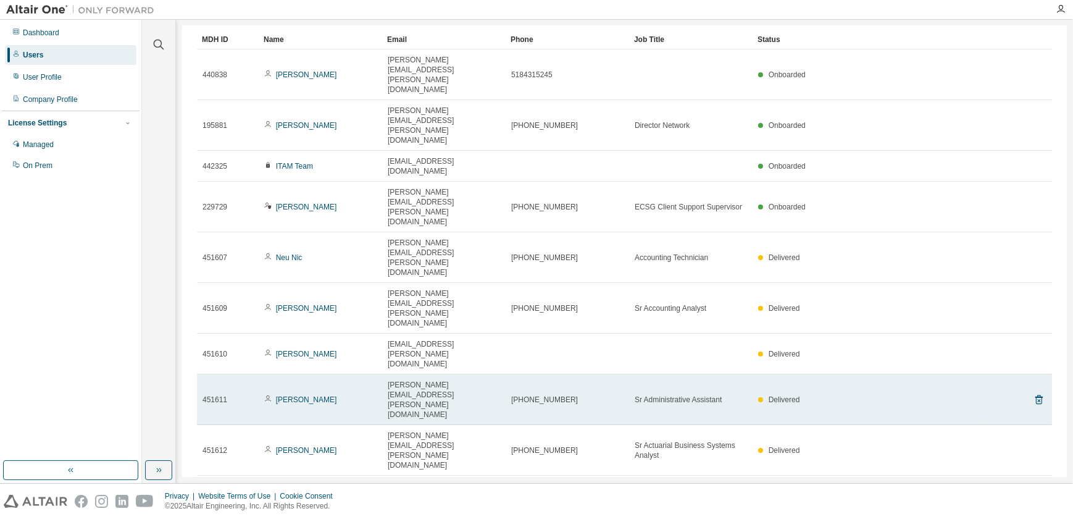
click at [229, 395] on div "451611" at bounding box center [228, 400] width 51 height 10
click at [1034, 392] on icon at bounding box center [1039, 399] width 11 height 15
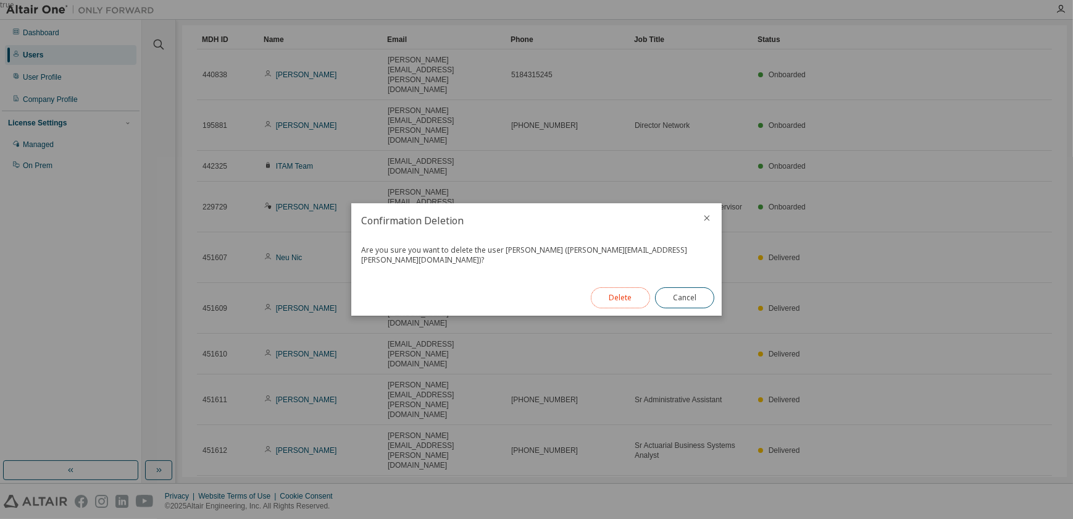
click at [619, 295] on button "Delete" at bounding box center [620, 297] width 59 height 21
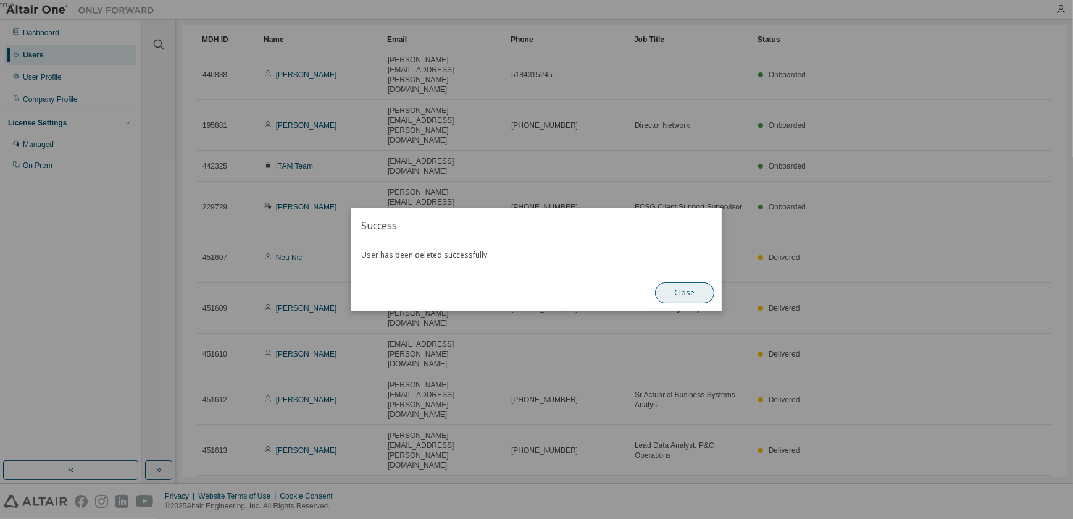
click at [686, 290] on button "Close" at bounding box center [684, 292] width 59 height 21
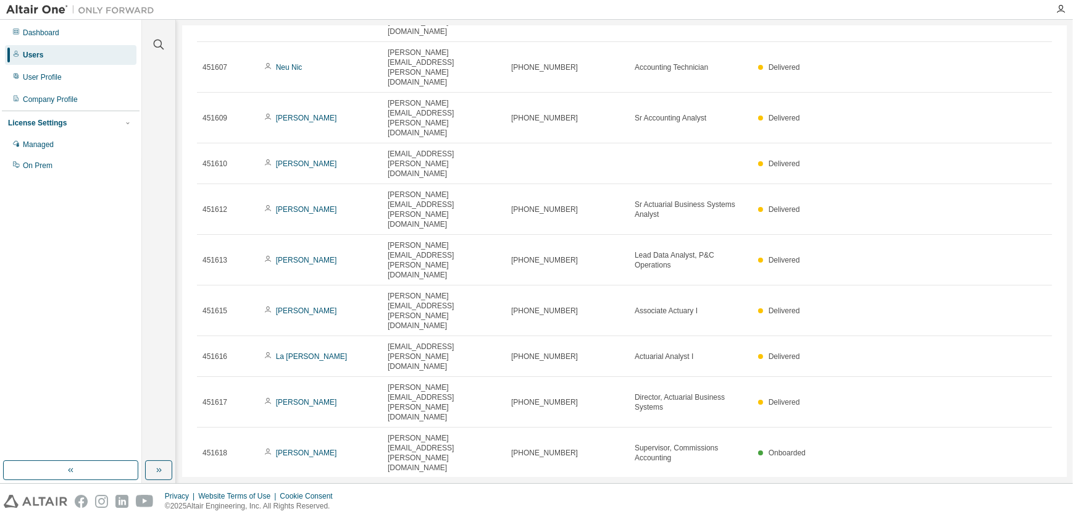
scroll to position [251, 0]
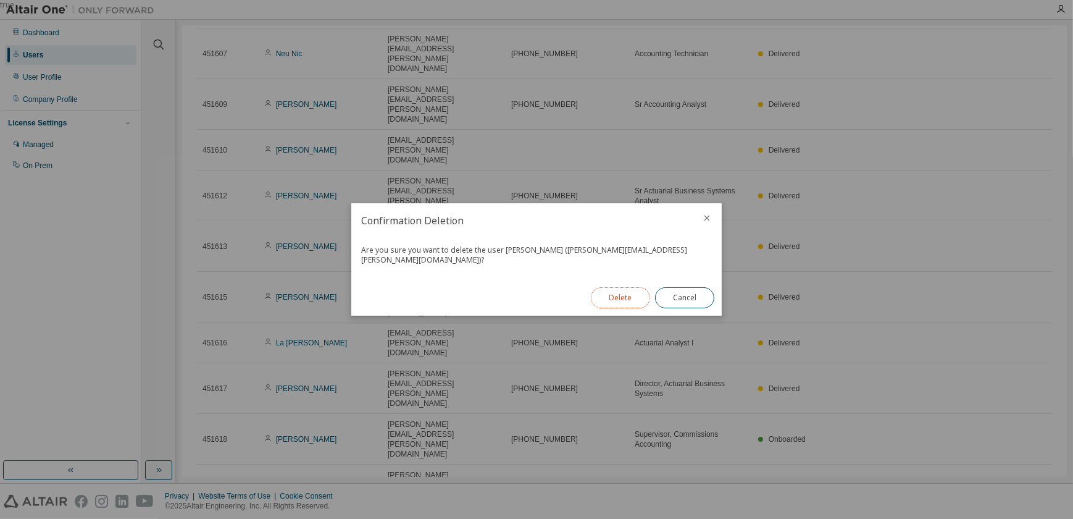
click at [616, 296] on button "Delete" at bounding box center [620, 297] width 59 height 21
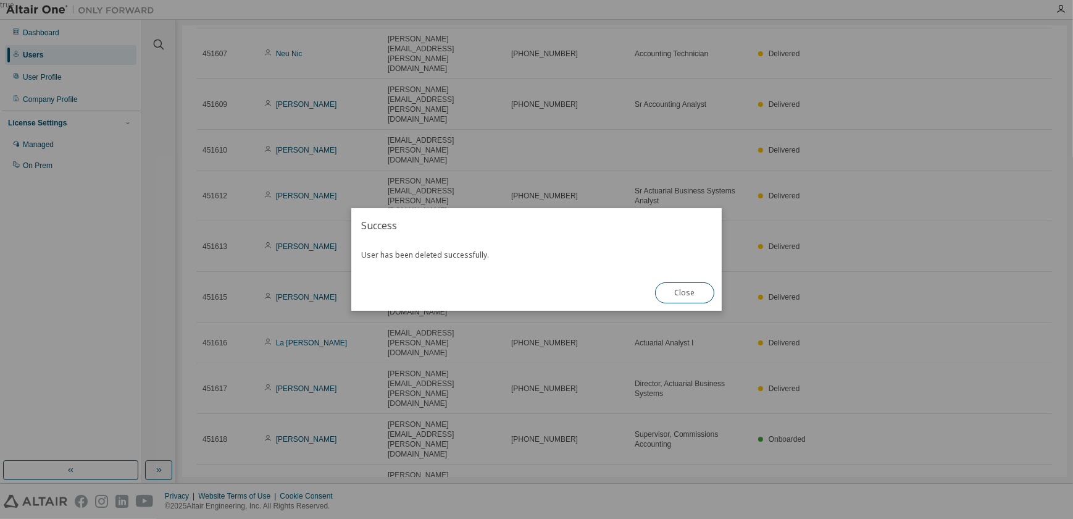
scroll to position [230, 0]
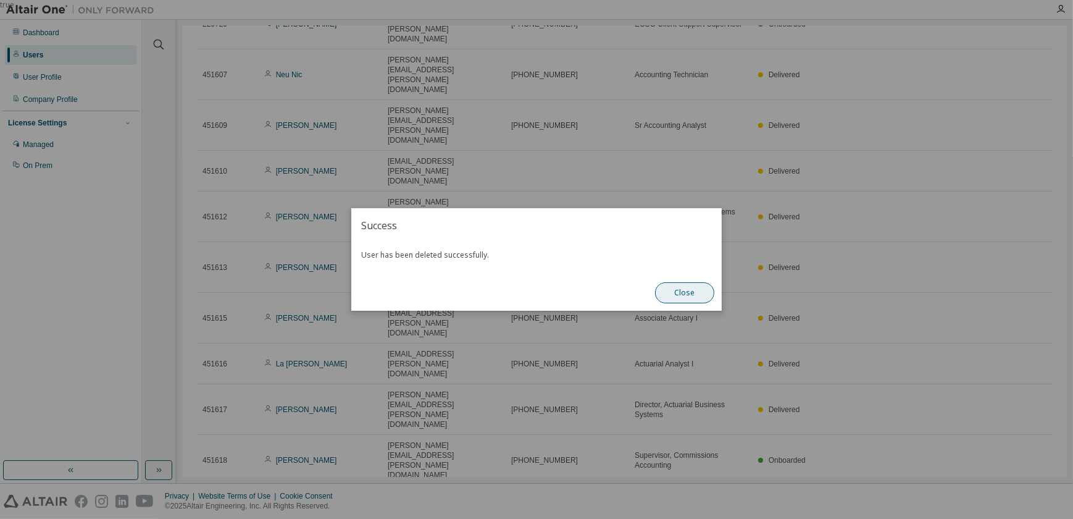
click at [668, 291] on button "Close" at bounding box center [684, 292] width 59 height 21
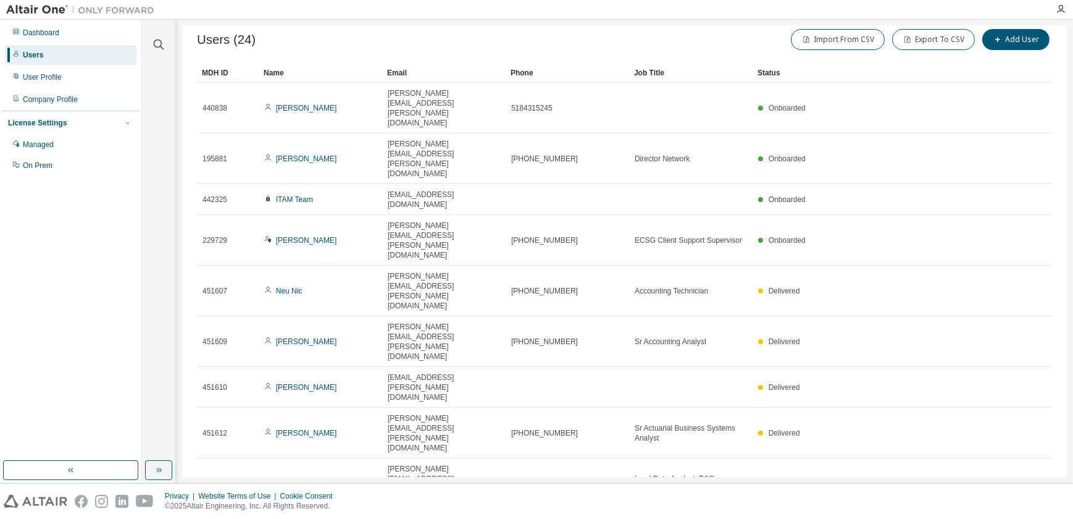
scroll to position [0, 0]
